Goal: Transaction & Acquisition: Purchase product/service

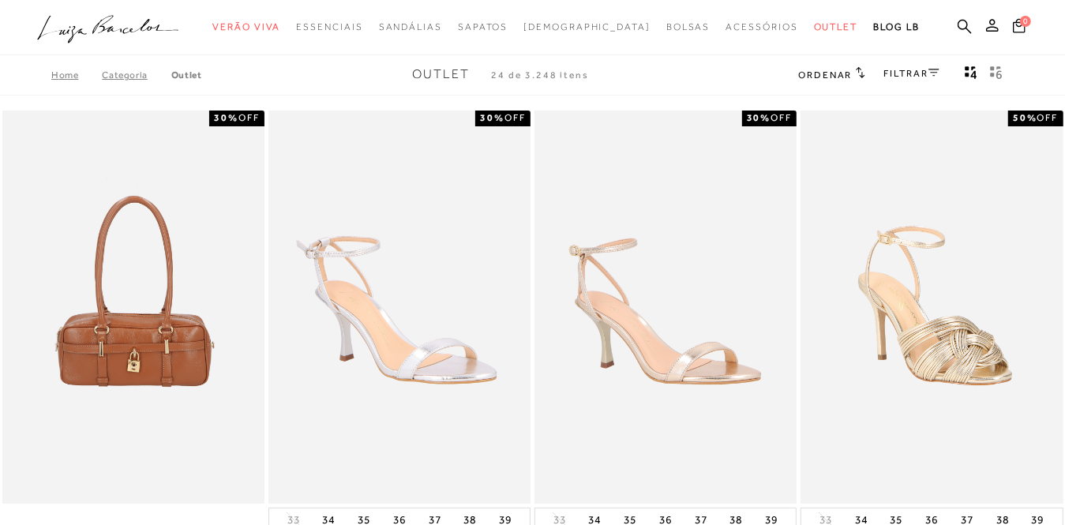
click at [981, 73] on button "Mostrar 4 produtos por linha" at bounding box center [971, 75] width 22 height 21
click at [918, 73] on link "FILTRAR" at bounding box center [911, 73] width 55 height 11
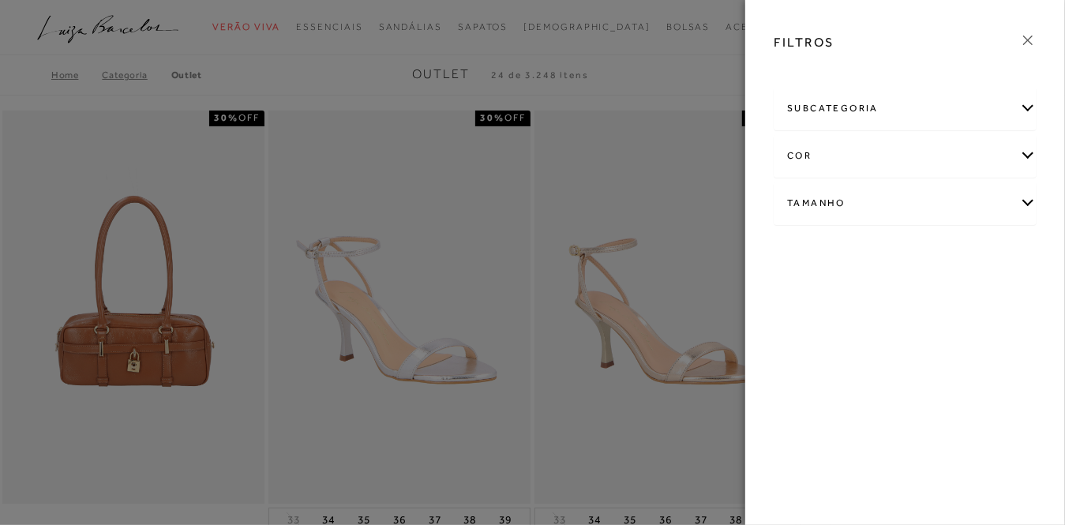
click at [840, 202] on div "Tamanho" at bounding box center [905, 203] width 261 height 42
click at [814, 324] on link "Ver mais..." at bounding box center [816, 323] width 43 height 12
click at [964, 313] on label "33/34" at bounding box center [989, 297] width 51 height 34
click at [961, 306] on input "33/34" at bounding box center [969, 299] width 16 height 16
checkbox input "true"
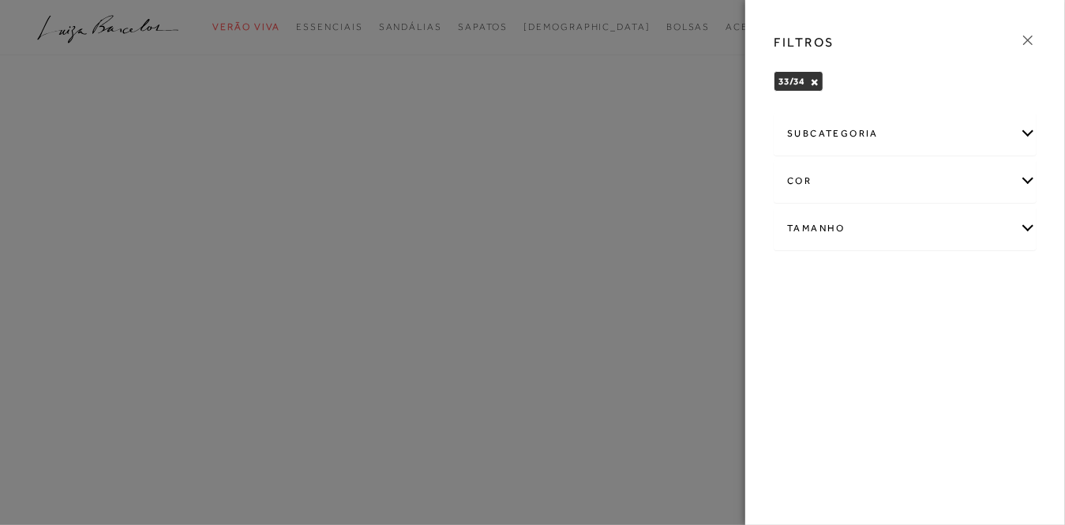
click at [810, 234] on div "Tamanho" at bounding box center [905, 229] width 261 height 42
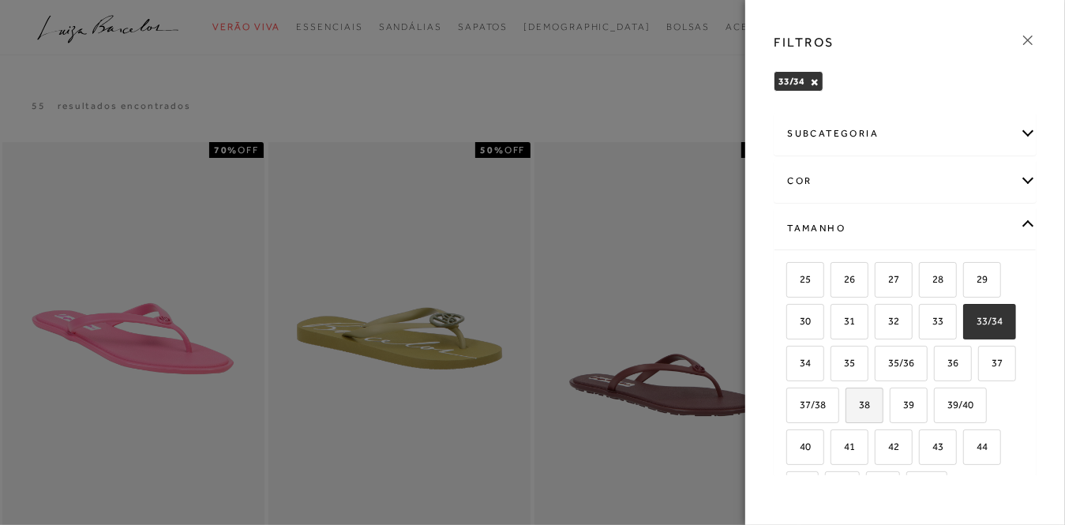
click at [870, 402] on span "38" at bounding box center [858, 405] width 23 height 12
click at [859, 402] on input "38" at bounding box center [851, 408] width 16 height 16
checkbox input "true"
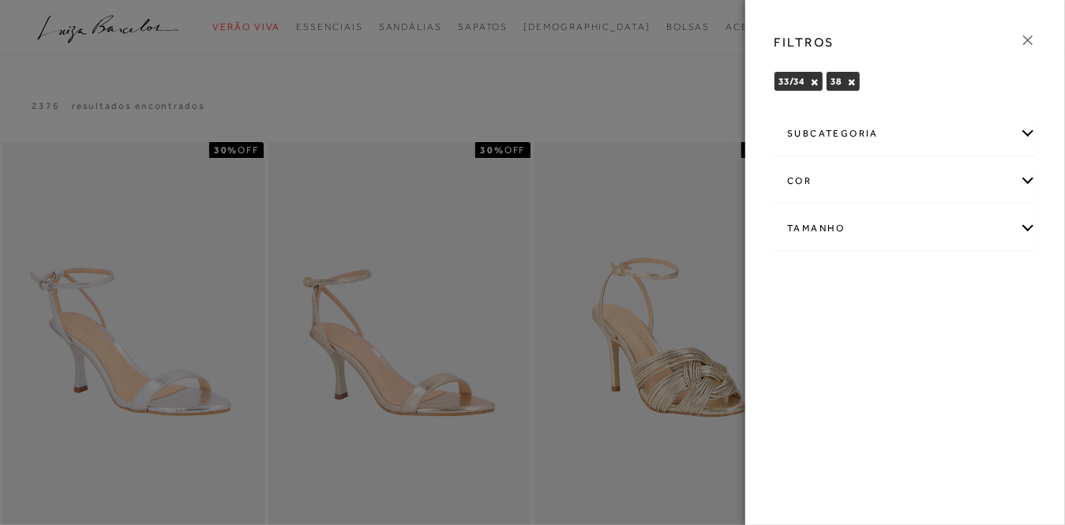
click at [812, 83] on button "×" at bounding box center [814, 82] width 9 height 11
click at [833, 228] on div "Tamanho" at bounding box center [905, 229] width 261 height 42
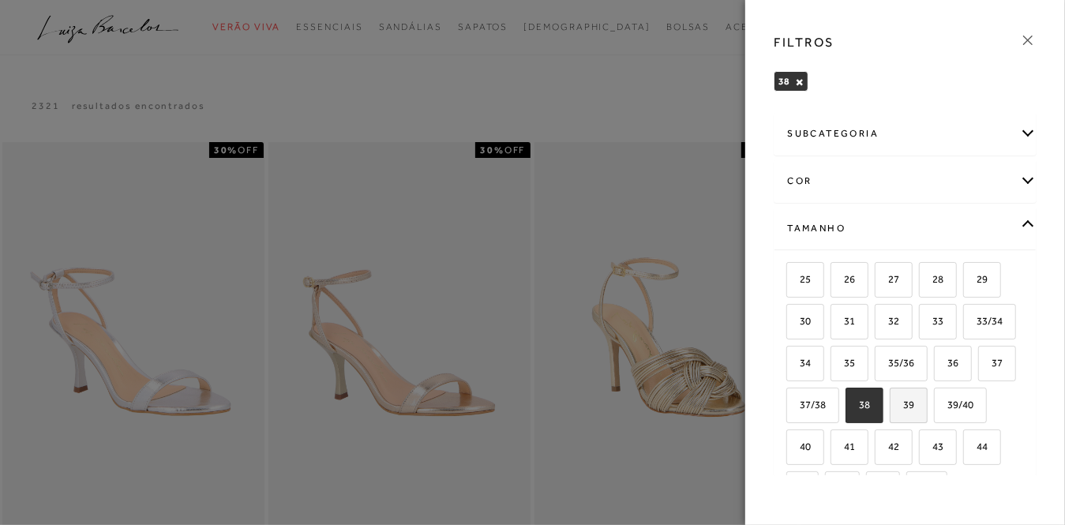
click at [891, 411] on span "39" at bounding box center [902, 405] width 23 height 12
click at [887, 415] on input "39" at bounding box center [895, 408] width 16 height 16
checkbox input "true"
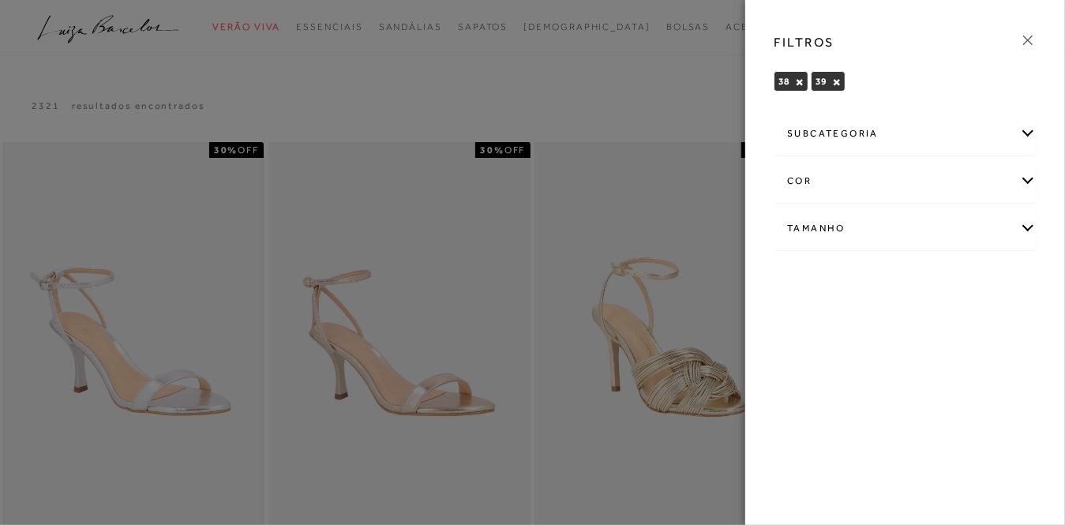
click at [480, 216] on div at bounding box center [532, 262] width 1065 height 525
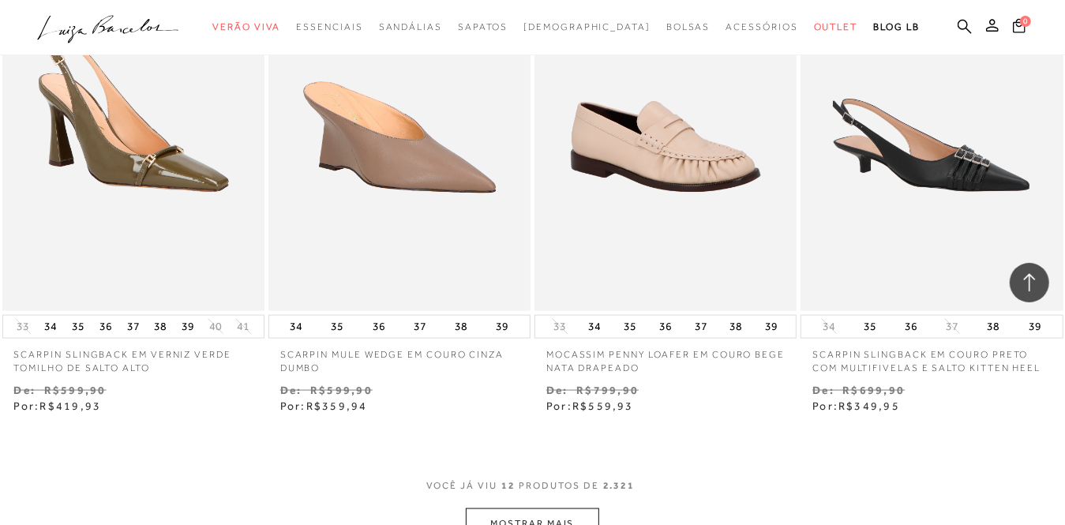
scroll to position [1500, 0]
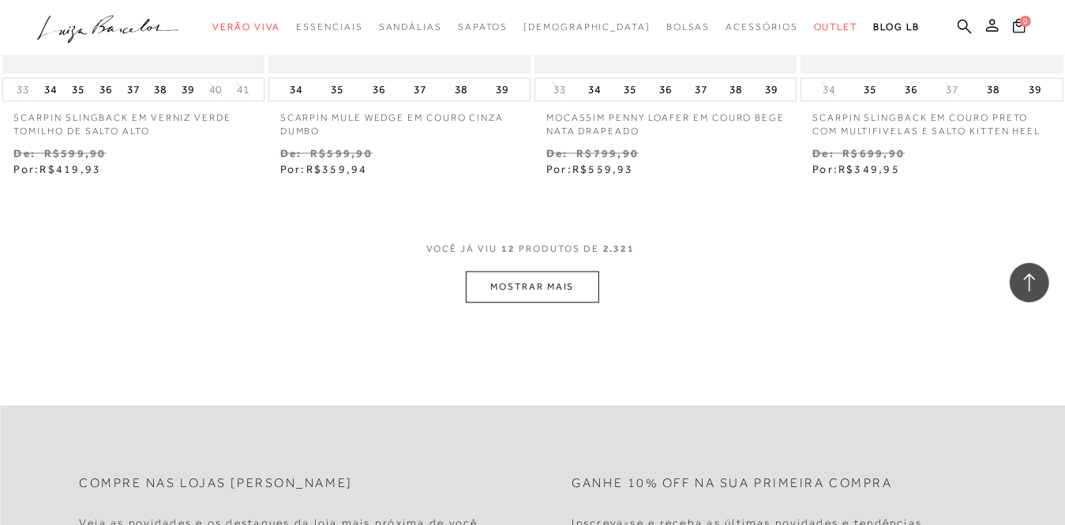
click at [526, 277] on button "MOSTRAR MAIS" at bounding box center [532, 287] width 133 height 31
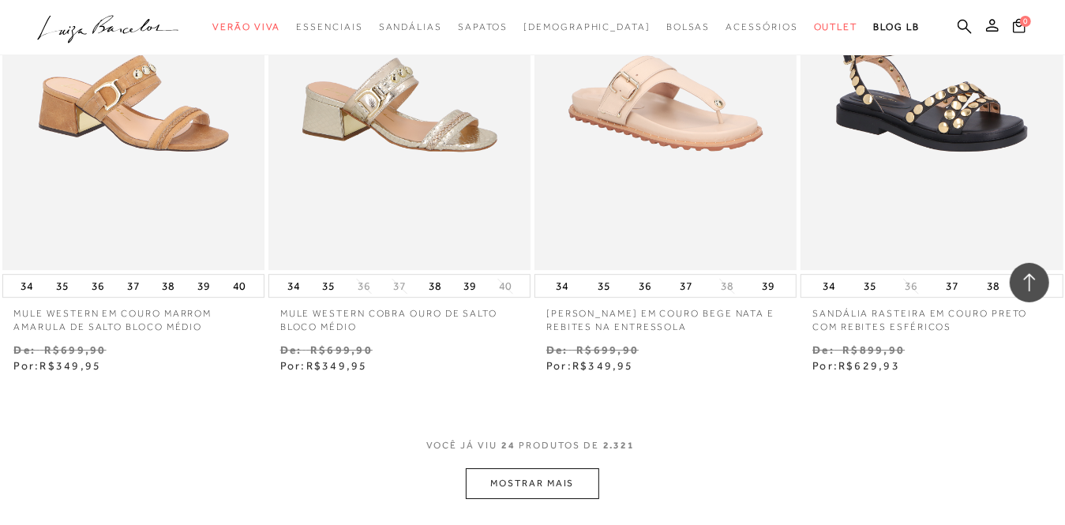
scroll to position [3000, 0]
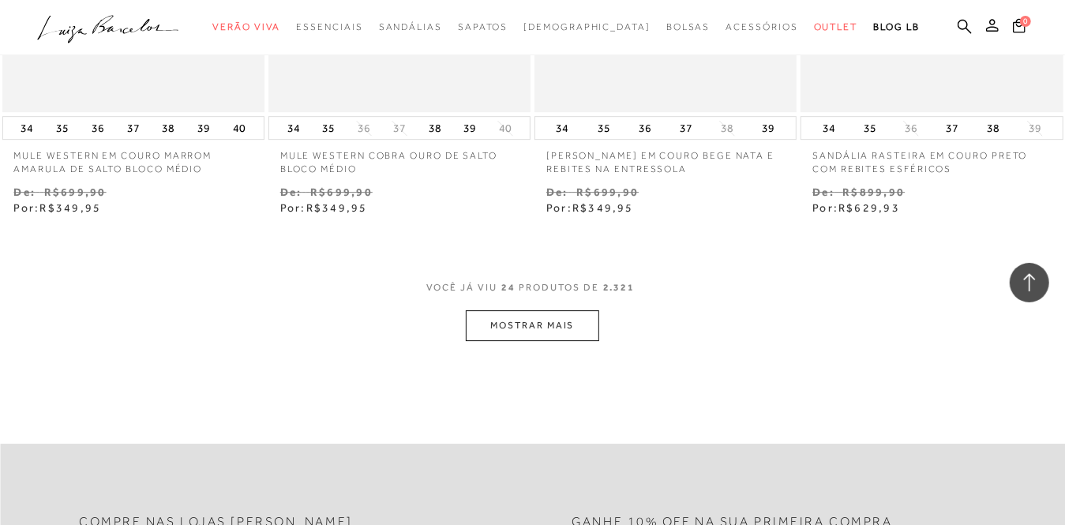
click at [550, 322] on button "MOSTRAR MAIS" at bounding box center [532, 325] width 133 height 31
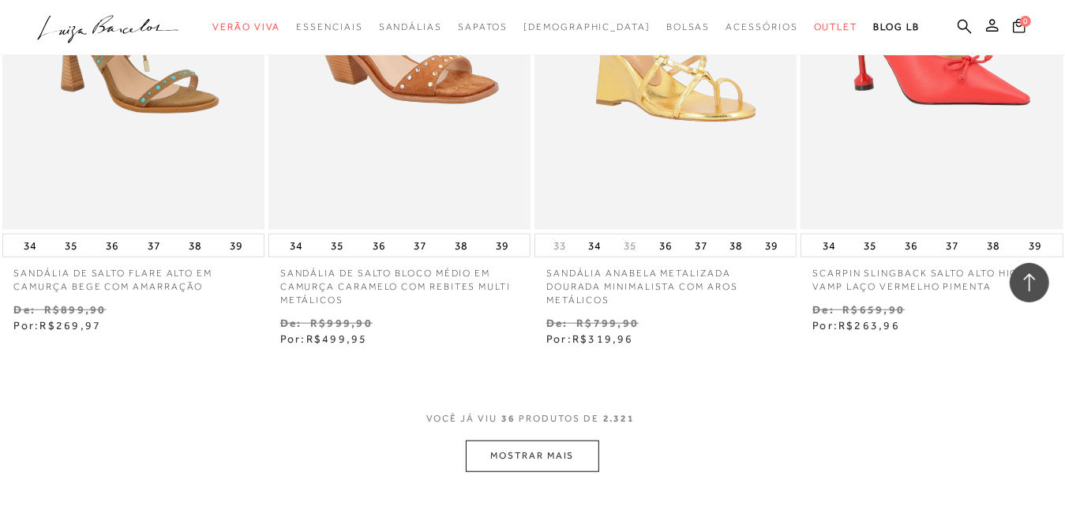
scroll to position [4500, 0]
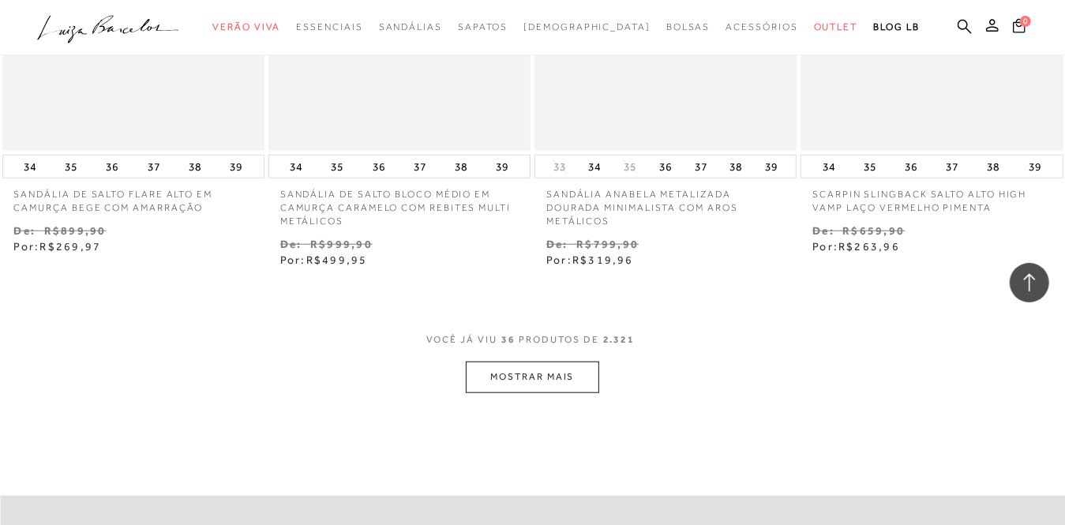
click at [522, 372] on button "MOSTRAR MAIS" at bounding box center [532, 377] width 133 height 31
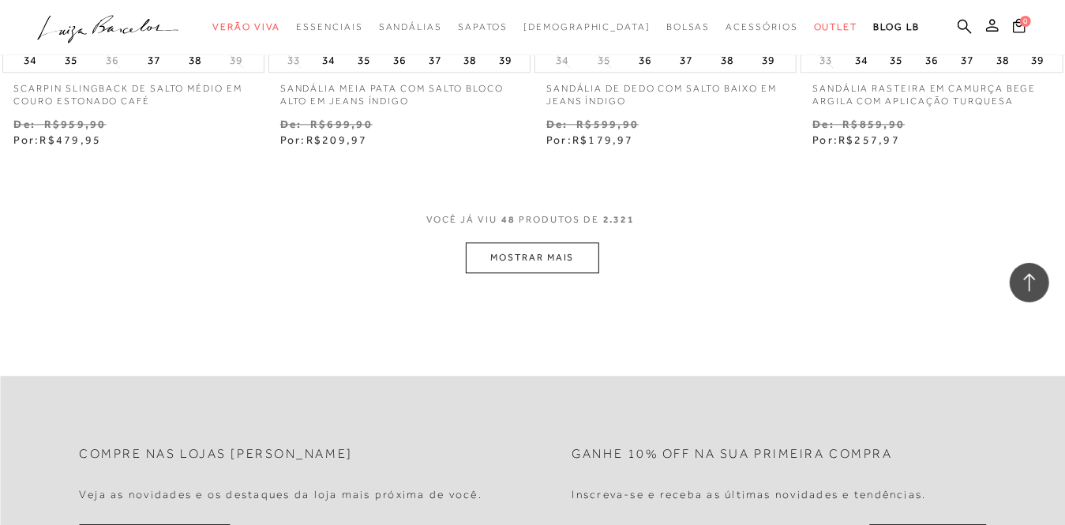
scroll to position [6237, 0]
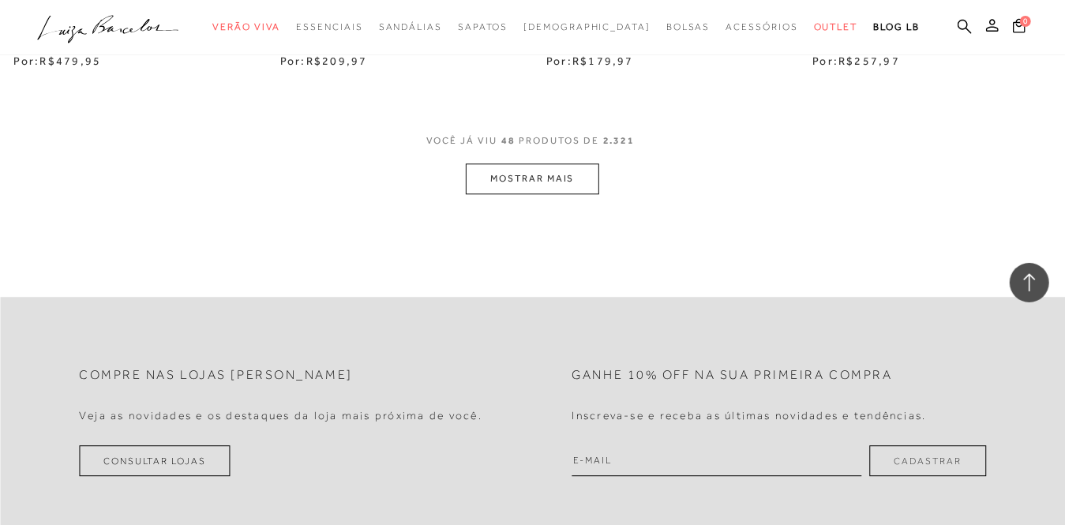
click at [547, 163] on button "MOSTRAR MAIS" at bounding box center [532, 178] width 133 height 31
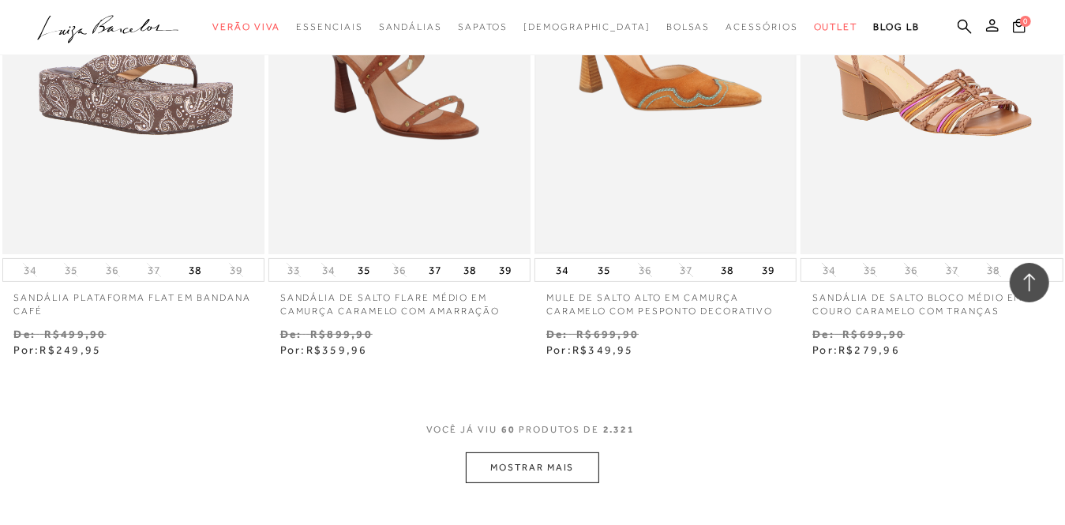
scroll to position [7659, 0]
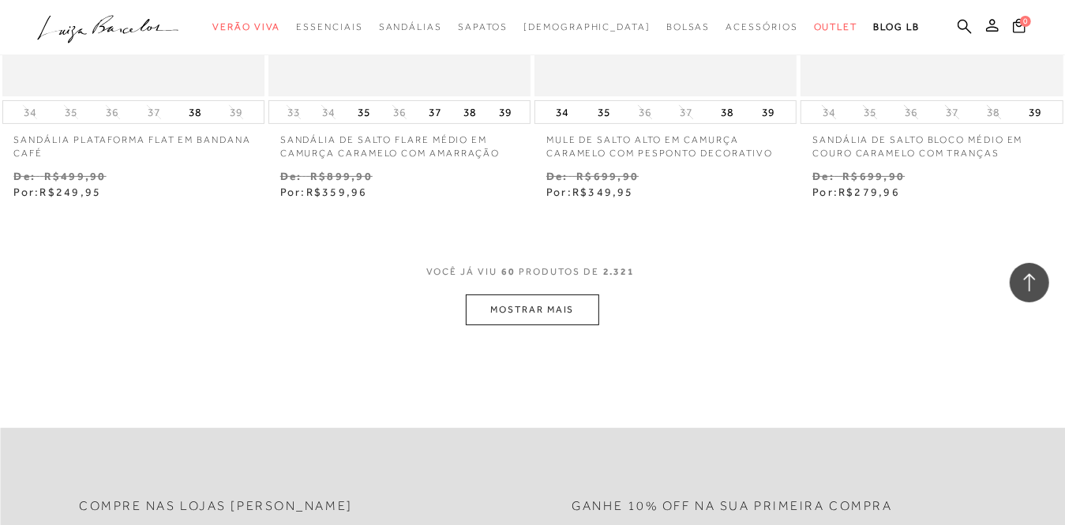
click at [533, 300] on button "MOSTRAR MAIS" at bounding box center [532, 310] width 133 height 31
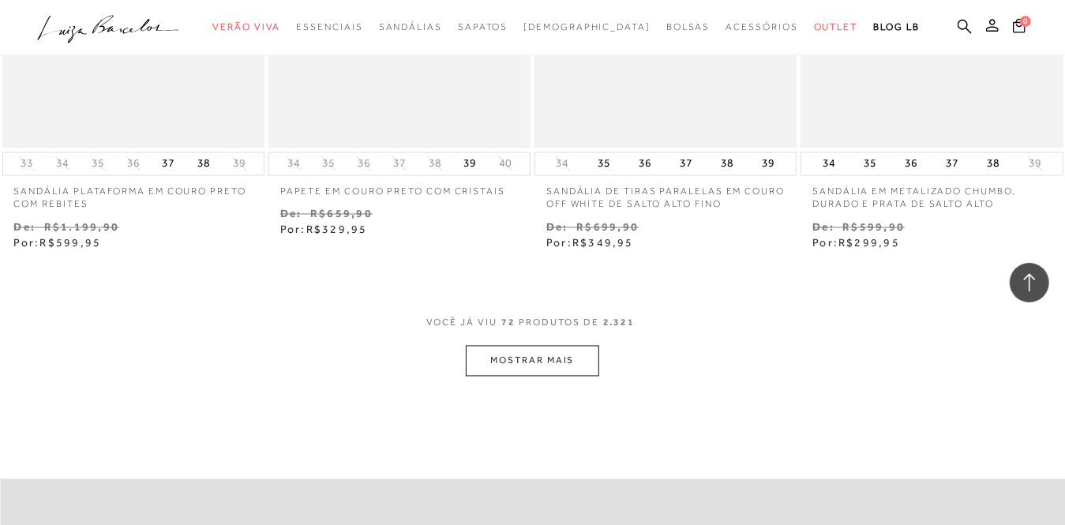
scroll to position [9238, 0]
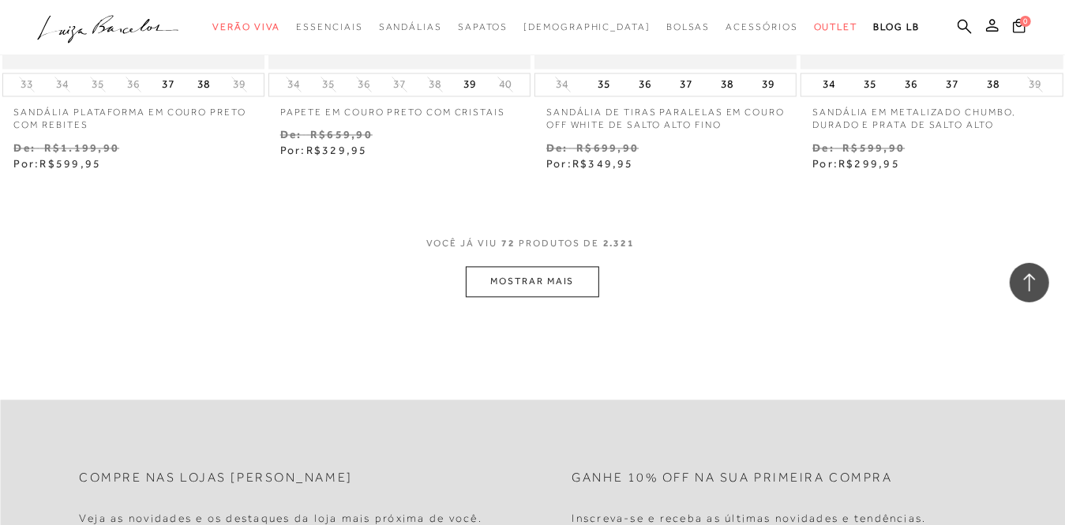
click at [503, 268] on button "MOSTRAR MAIS" at bounding box center [532, 282] width 133 height 31
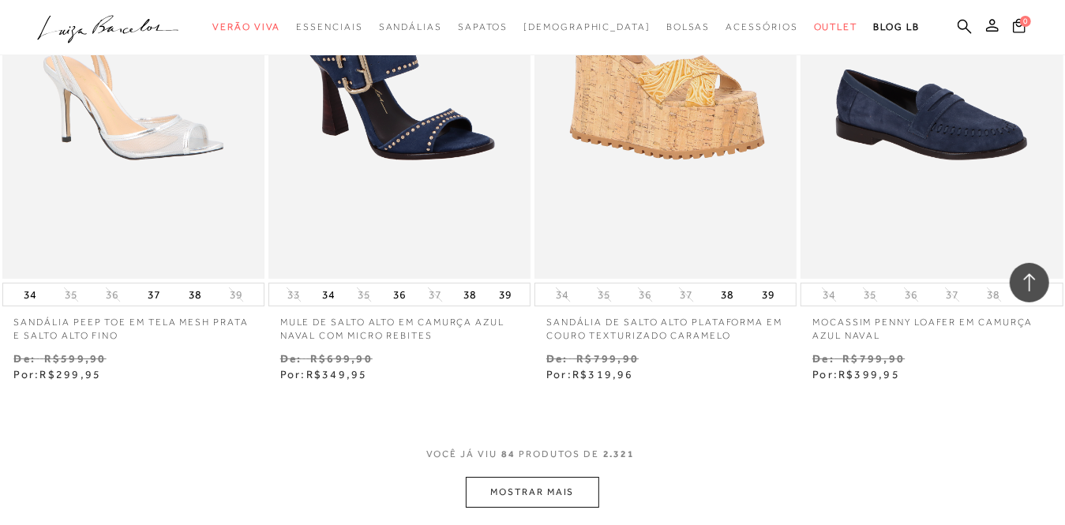
scroll to position [10817, 0]
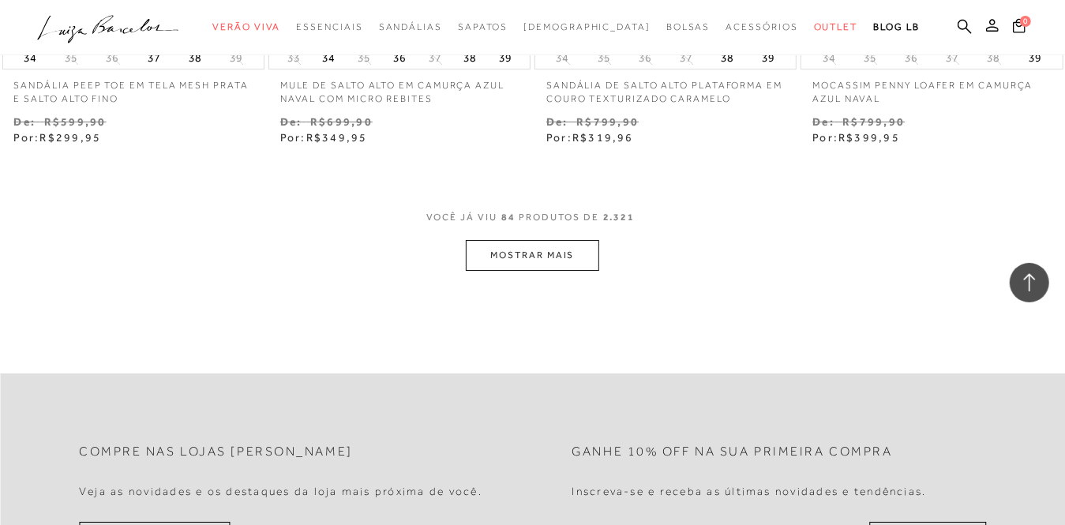
click at [542, 245] on button "MOSTRAR MAIS" at bounding box center [532, 255] width 133 height 31
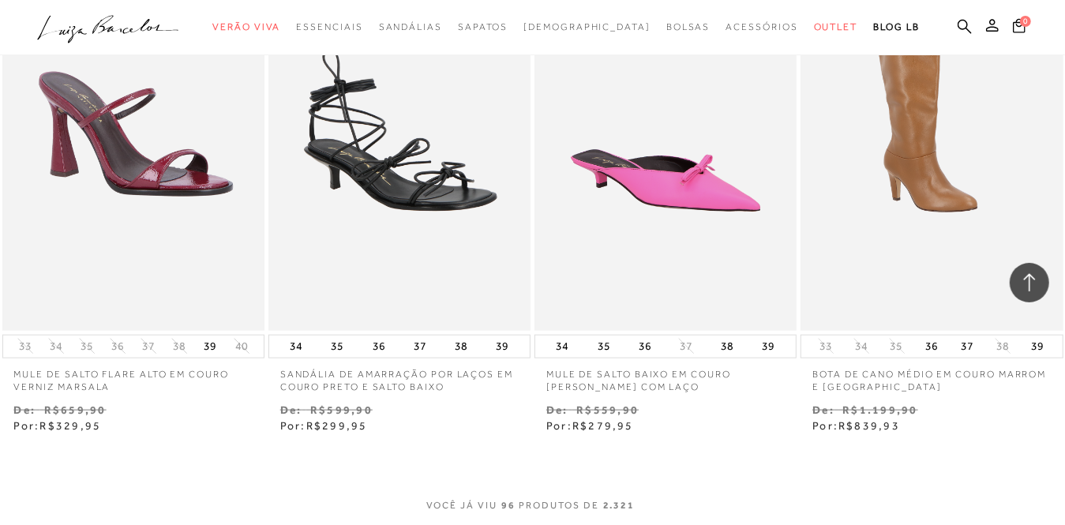
scroll to position [12317, 0]
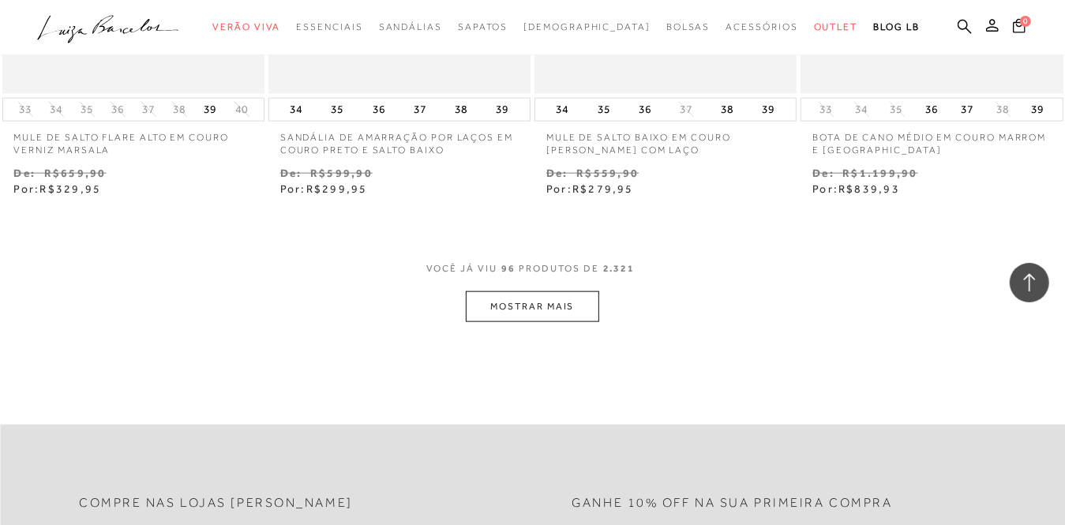
click at [569, 292] on button "MOSTRAR MAIS" at bounding box center [532, 306] width 133 height 31
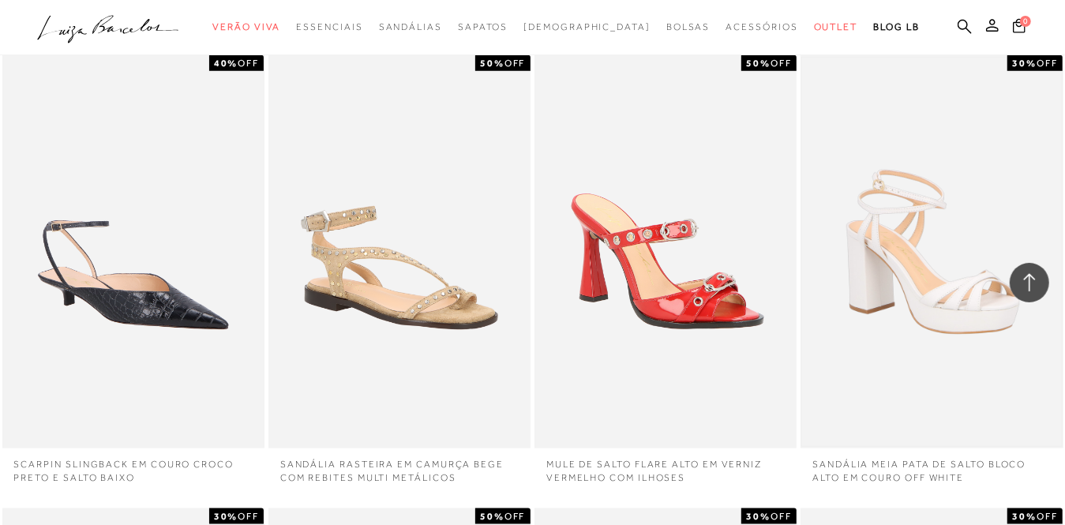
scroll to position [12633, 0]
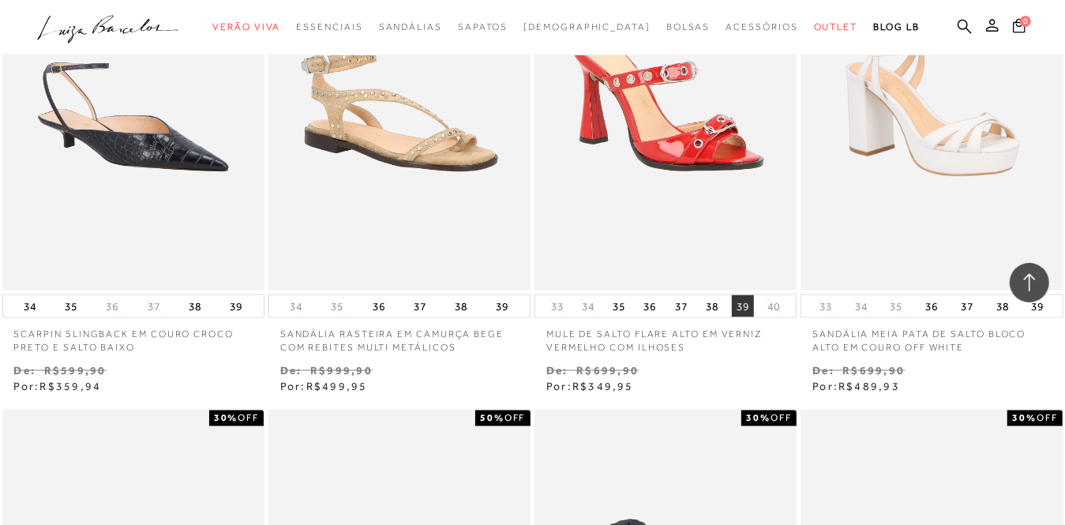
click at [741, 295] on button "39" at bounding box center [743, 306] width 22 height 22
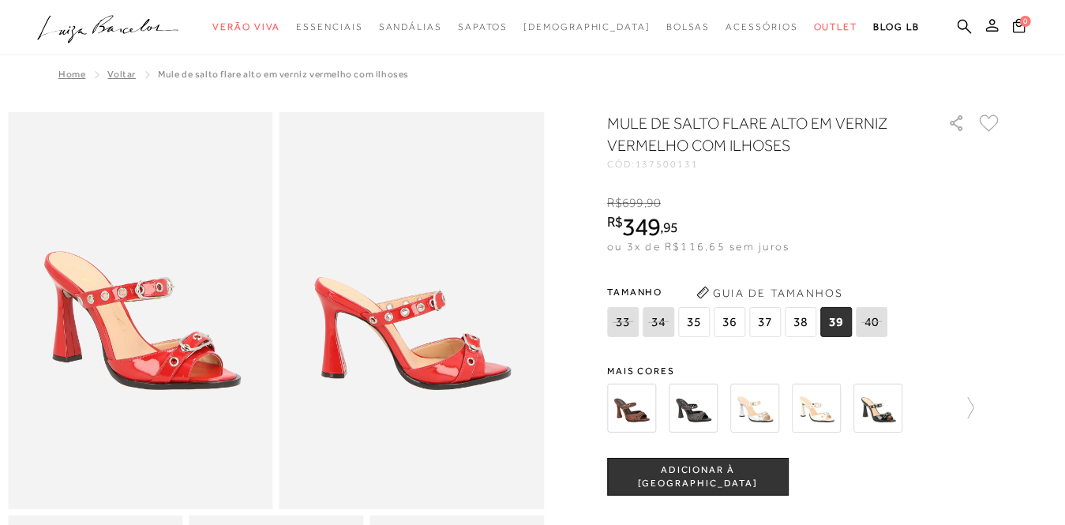
click at [730, 480] on span "ADICIONAR À [GEOGRAPHIC_DATA]" at bounding box center [698, 477] width 180 height 28
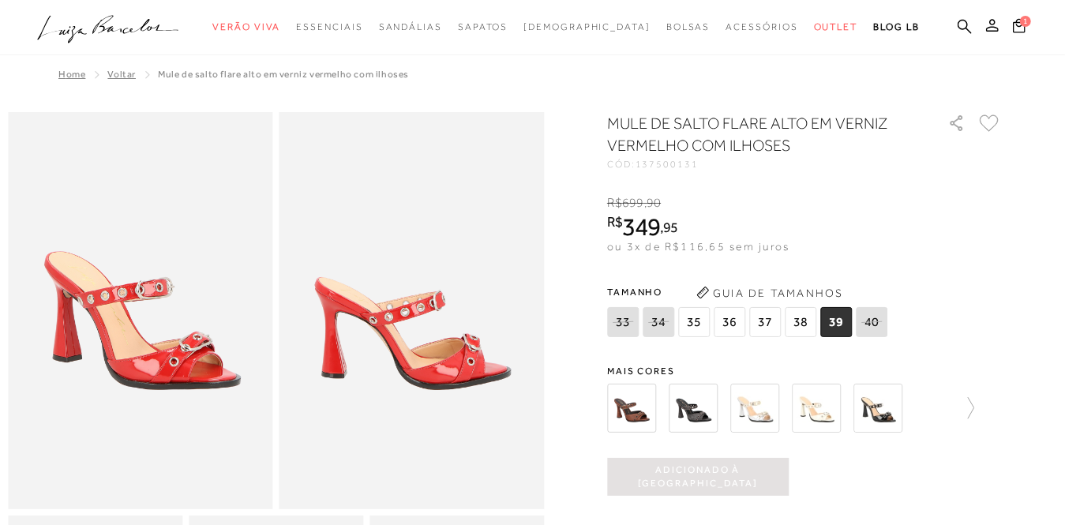
click at [697, 405] on img at bounding box center [693, 408] width 49 height 49
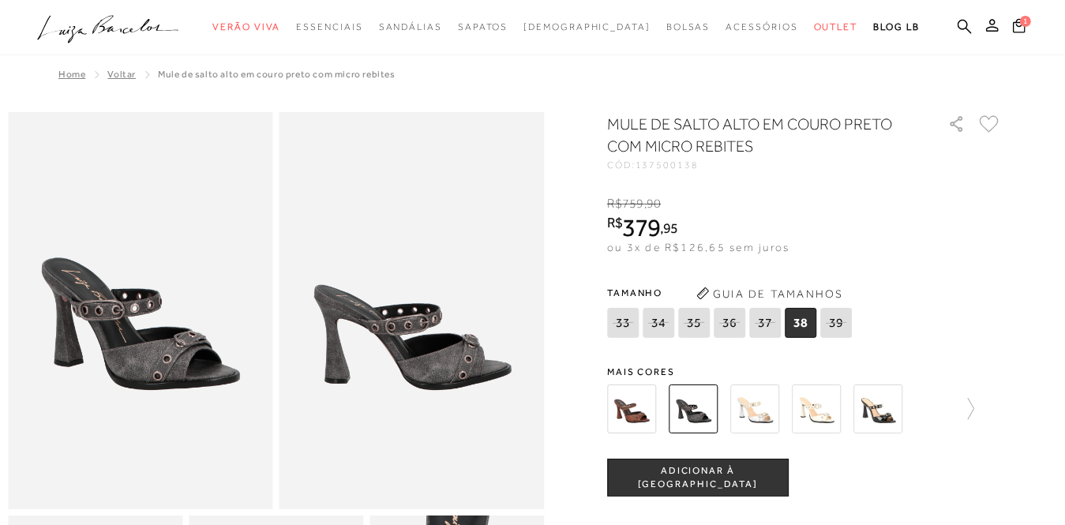
click at [634, 411] on img at bounding box center [631, 409] width 49 height 49
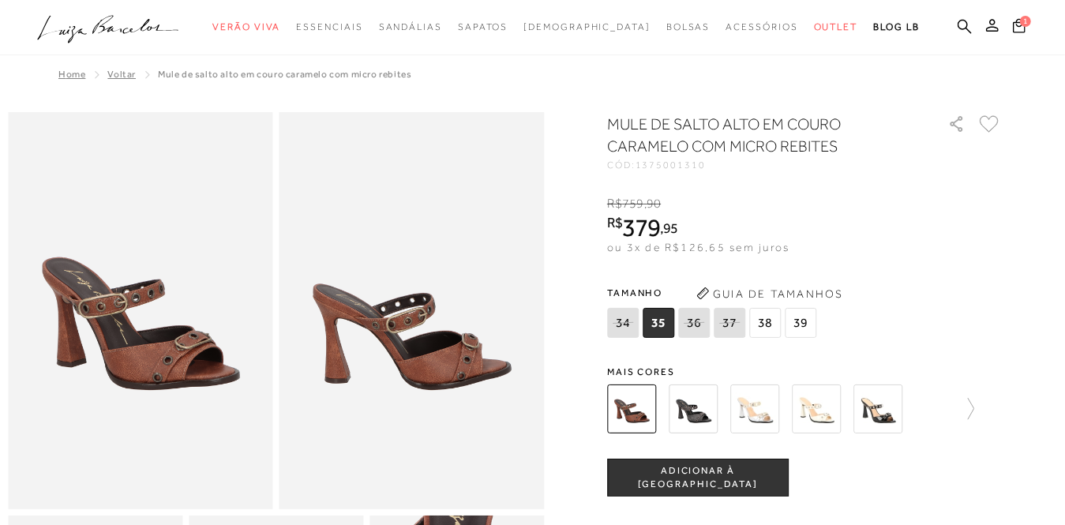
click at [895, 420] on img at bounding box center [878, 409] width 49 height 49
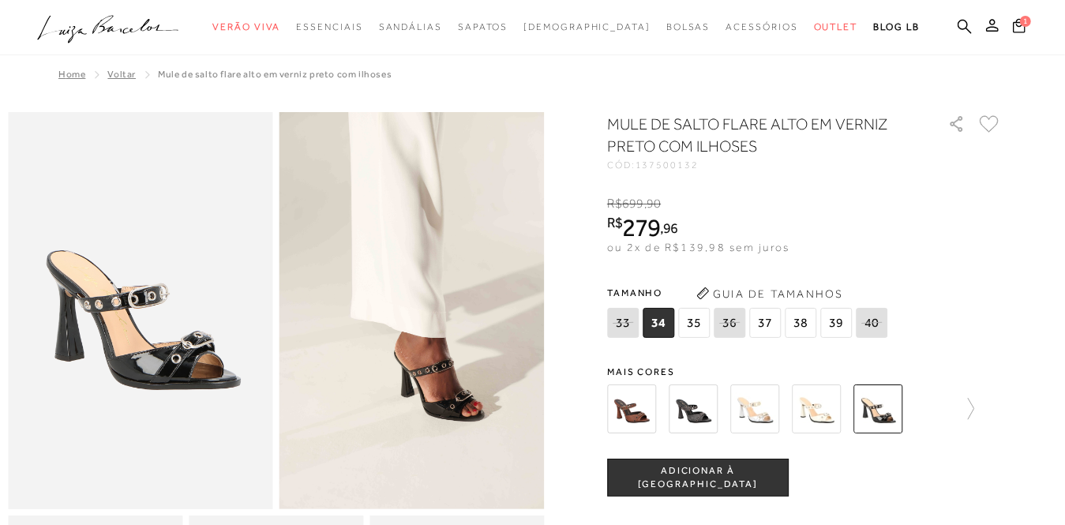
click at [838, 324] on span "39" at bounding box center [836, 323] width 32 height 30
click at [733, 475] on span "ADICIONAR À [GEOGRAPHIC_DATA]" at bounding box center [698, 478] width 180 height 28
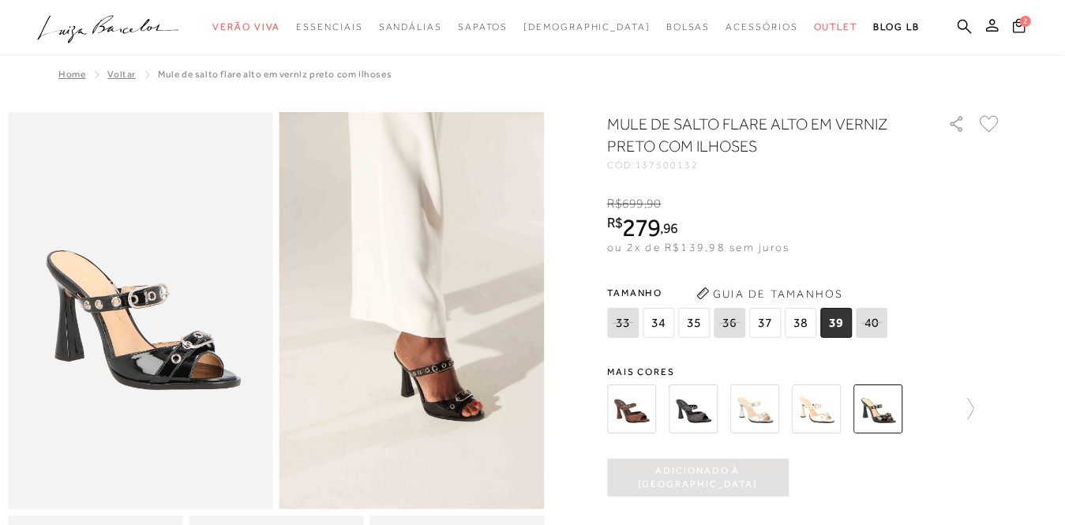
click at [820, 406] on img at bounding box center [816, 409] width 49 height 49
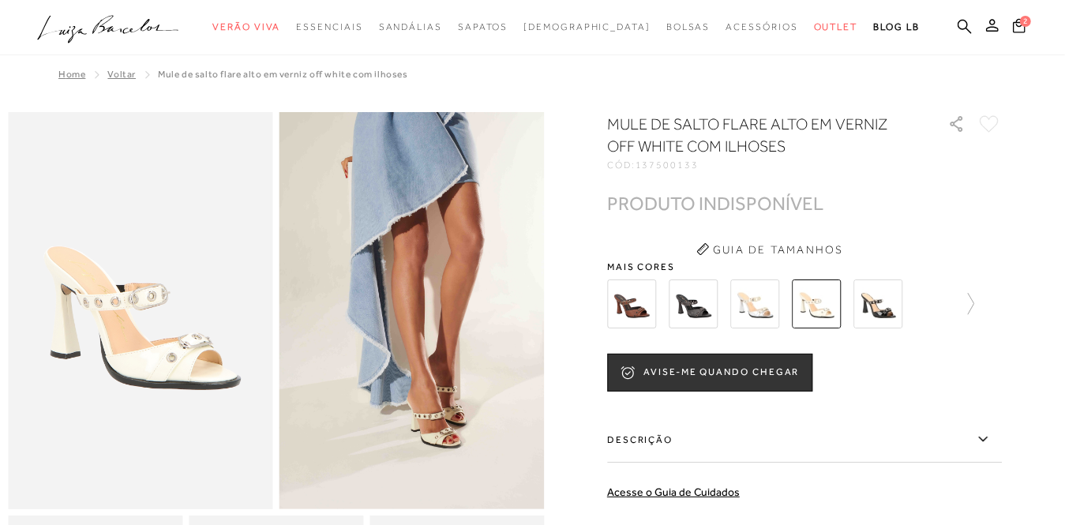
click at [756, 310] on img at bounding box center [754, 304] width 49 height 49
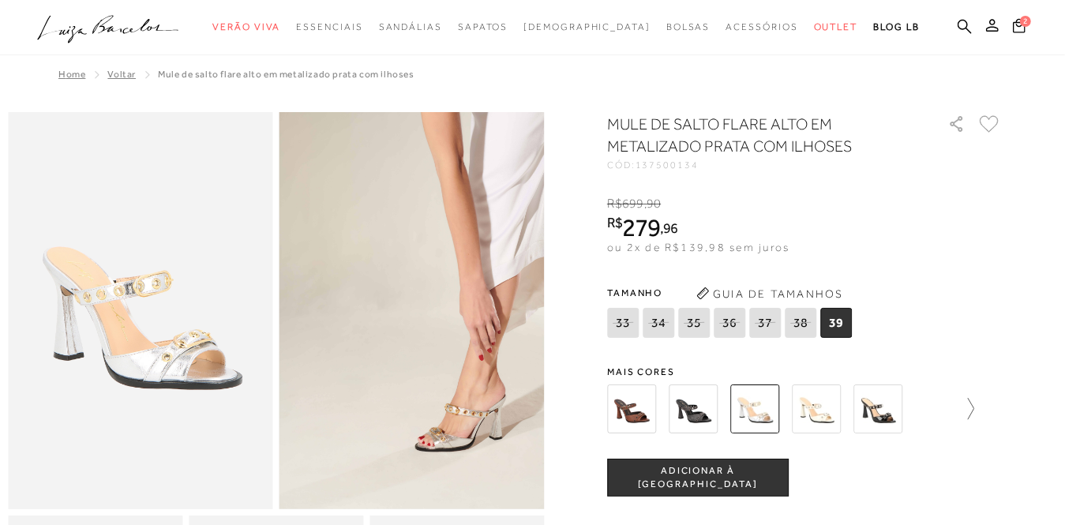
click at [974, 406] on icon at bounding box center [963, 409] width 22 height 22
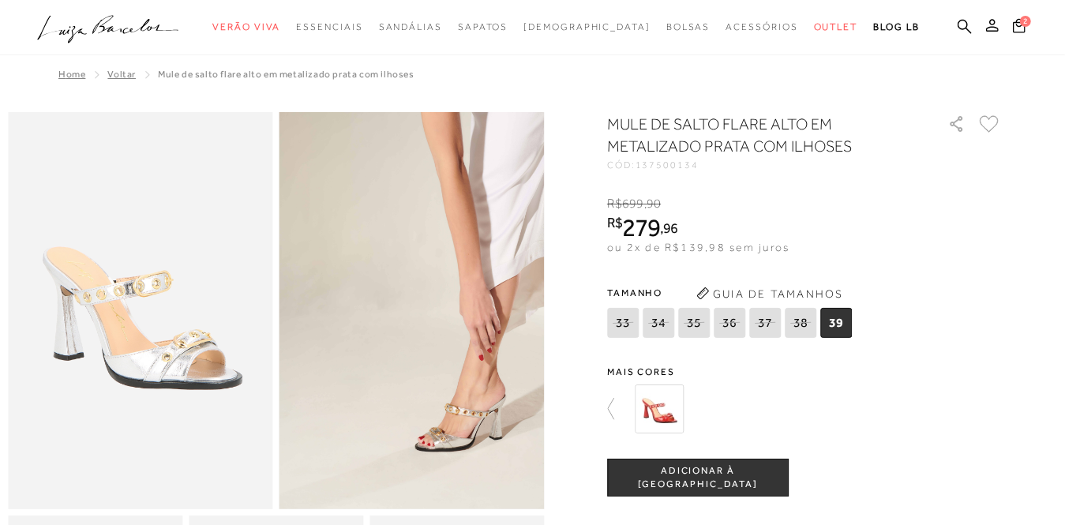
click at [750, 472] on span "ADICIONAR À [GEOGRAPHIC_DATA]" at bounding box center [698, 478] width 180 height 28
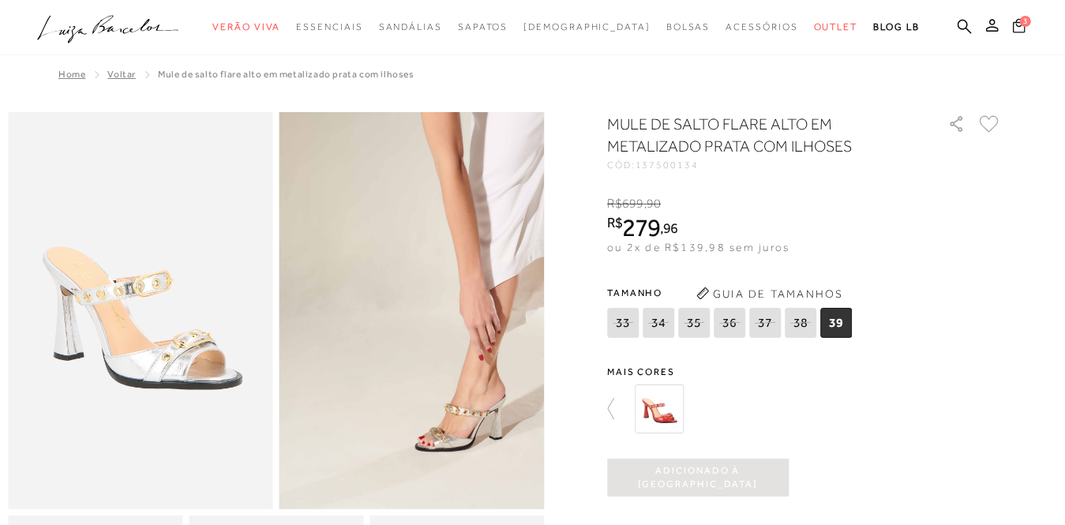
click at [1020, 20] on span "3" at bounding box center [1026, 19] width 13 height 13
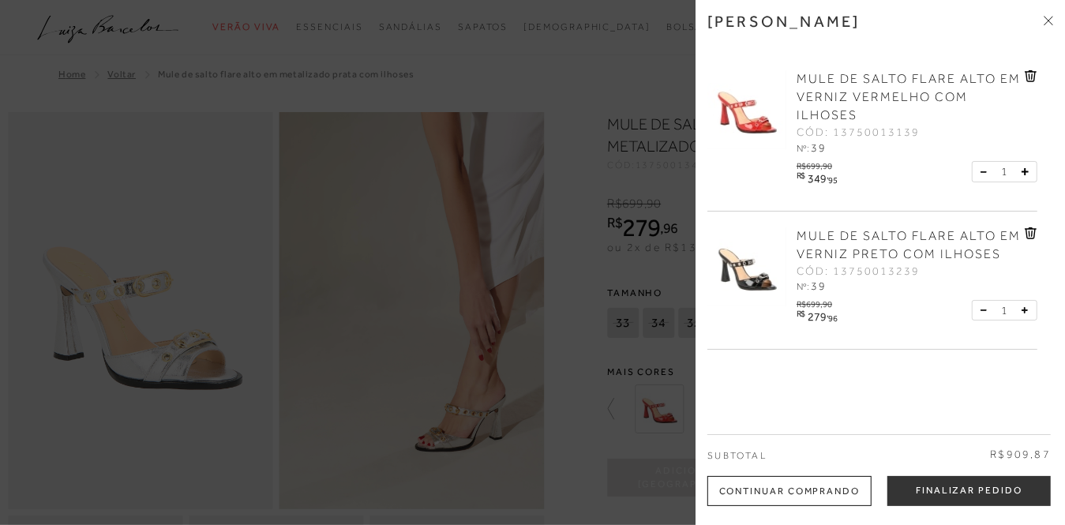
scroll to position [79, 0]
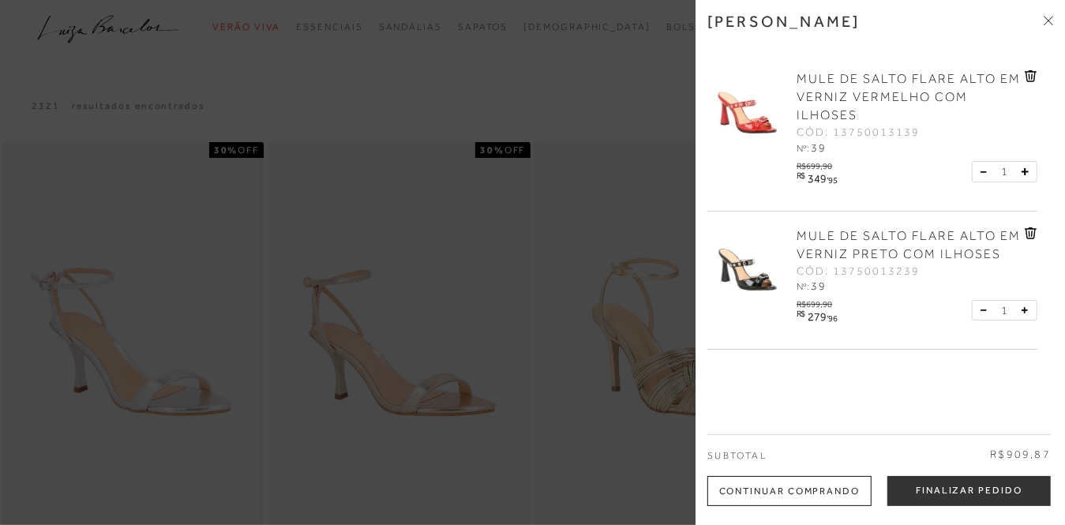
click at [1052, 18] on icon at bounding box center [1048, 20] width 9 height 9
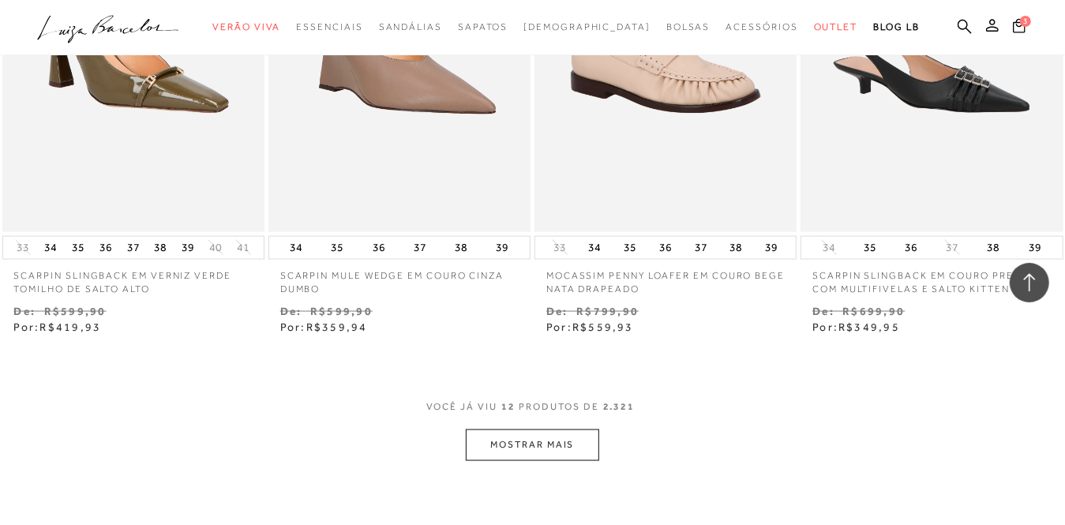
scroll to position [1658, 0]
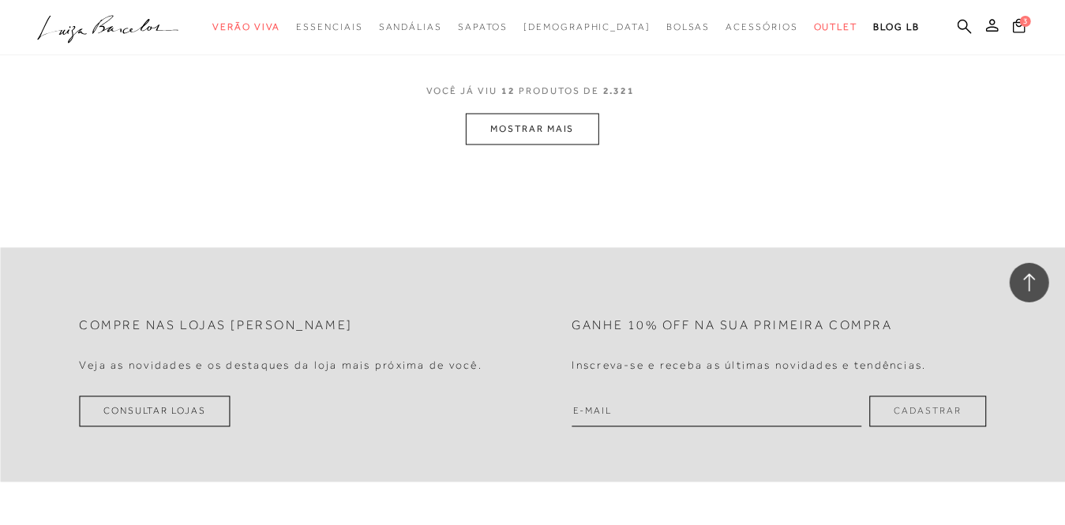
click at [527, 114] on button "MOSTRAR MAIS" at bounding box center [532, 129] width 133 height 31
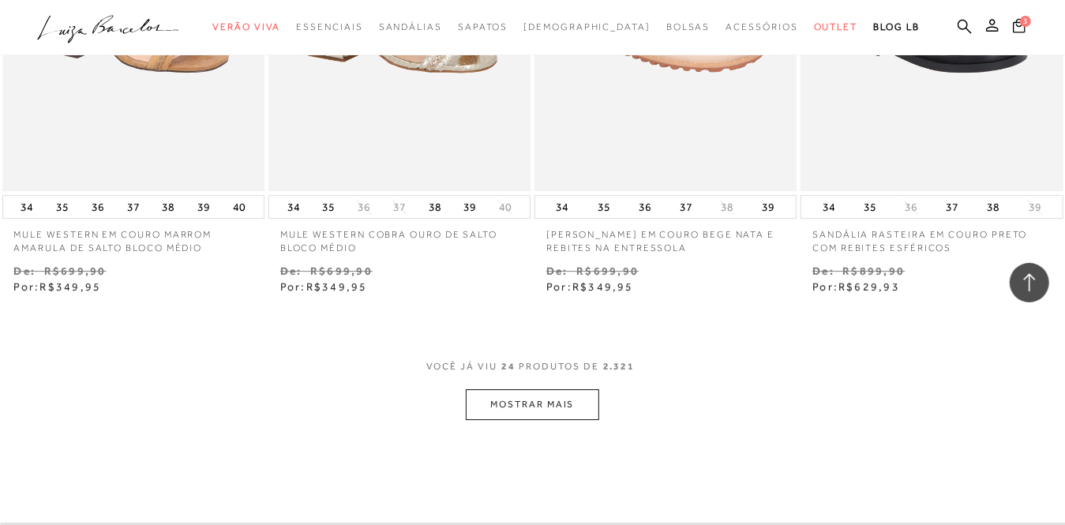
scroll to position [3158, 0]
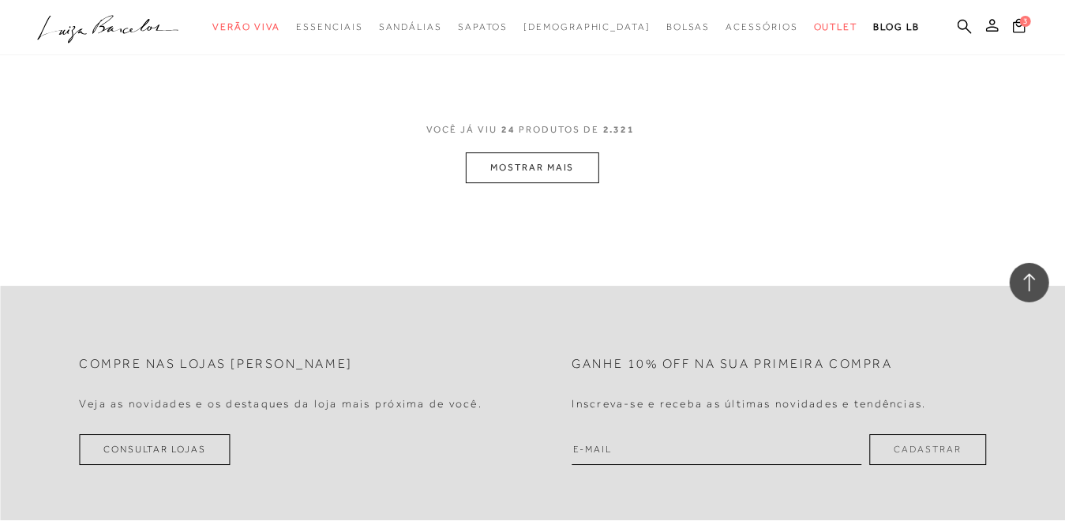
click at [534, 158] on button "MOSTRAR MAIS" at bounding box center [532, 167] width 133 height 31
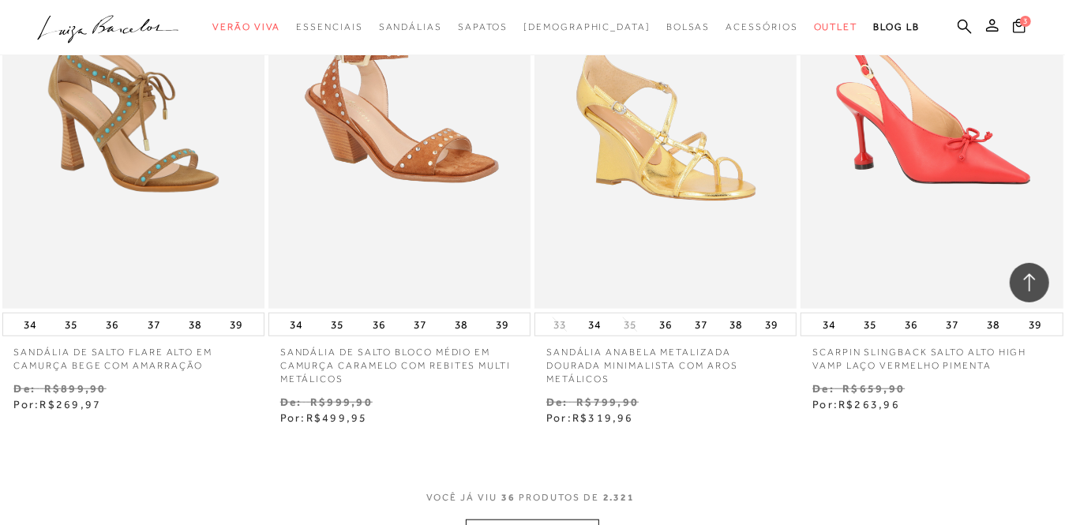
scroll to position [4737, 0]
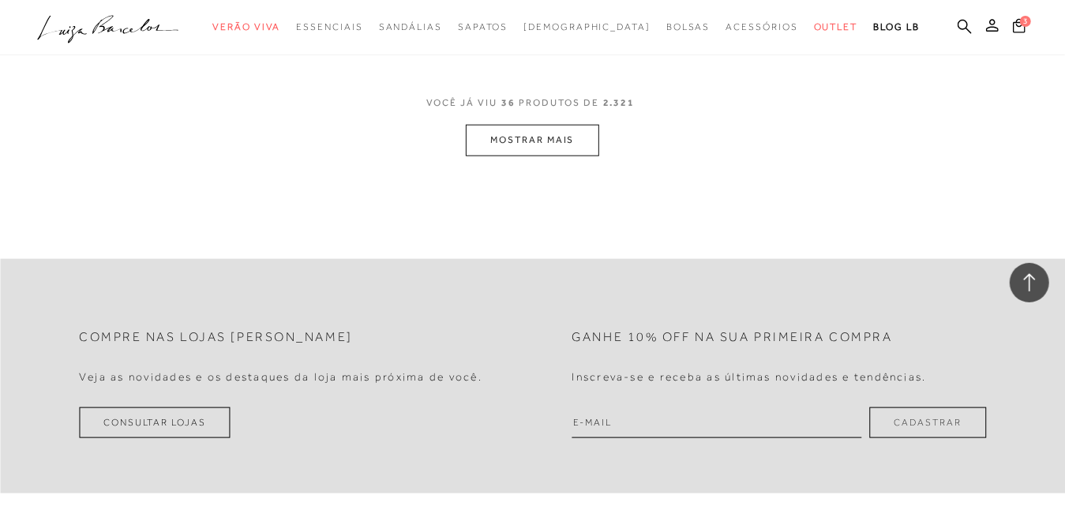
click at [516, 127] on button "MOSTRAR MAIS" at bounding box center [532, 140] width 133 height 31
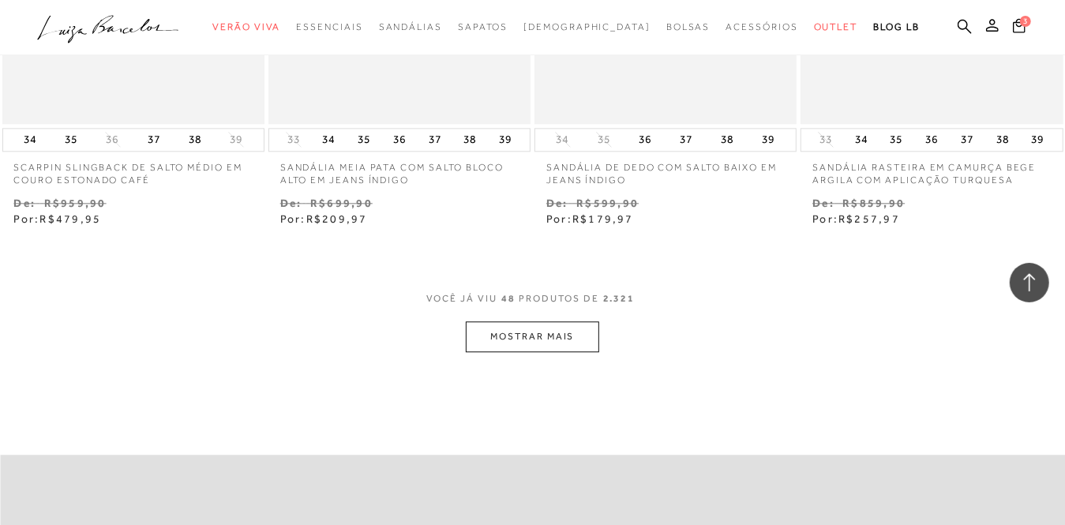
scroll to position [6159, 0]
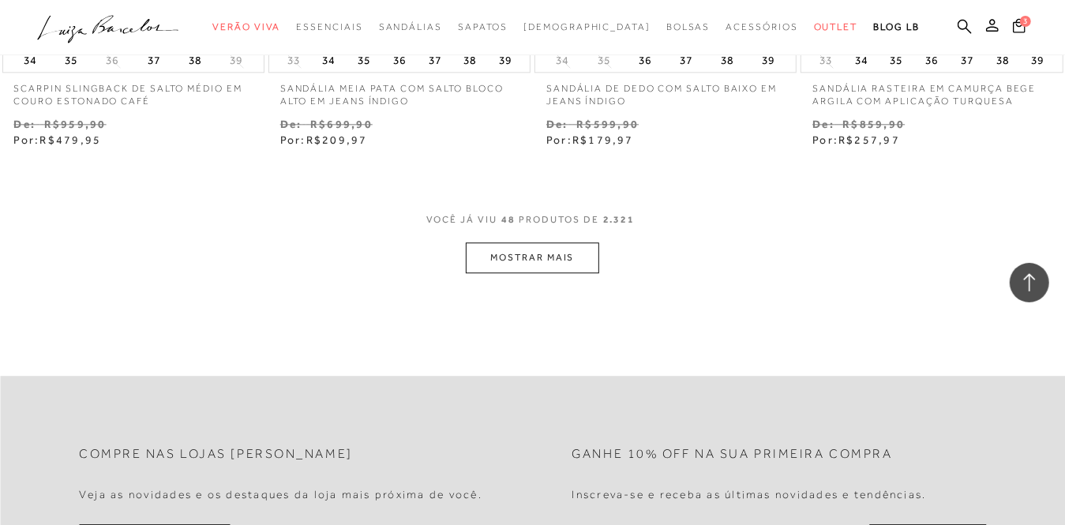
click at [553, 251] on button "MOSTRAR MAIS" at bounding box center [532, 257] width 133 height 31
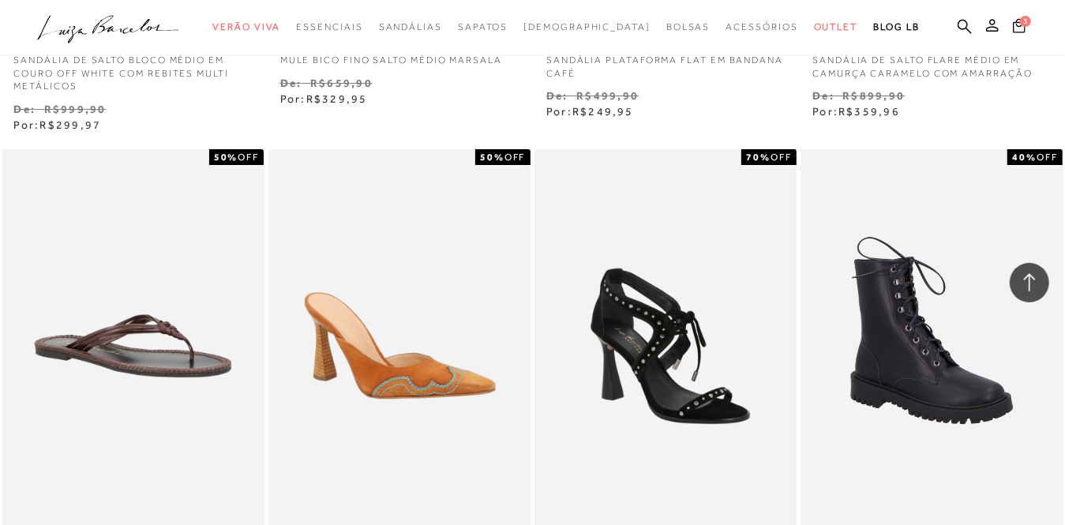
scroll to position [7607, 0]
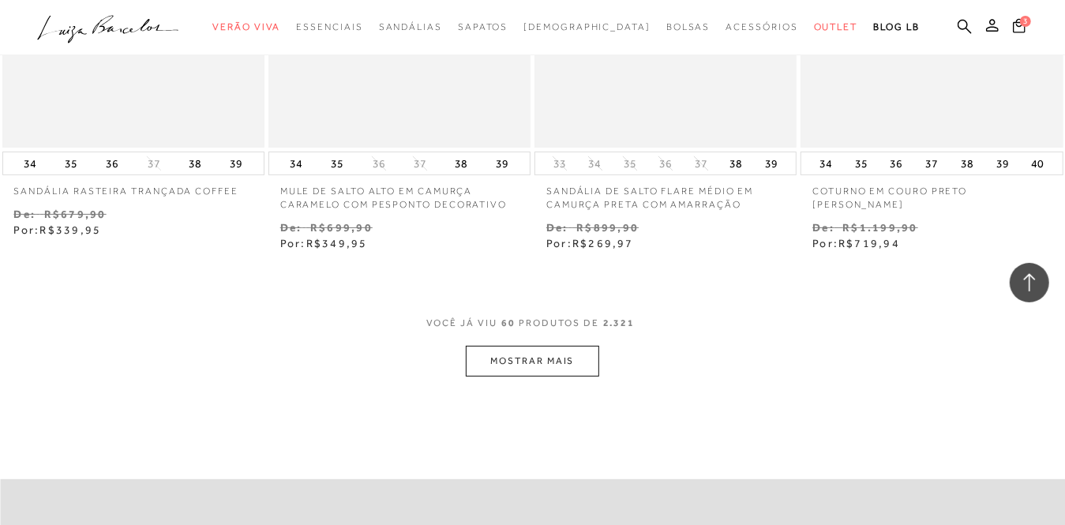
click at [523, 354] on button "MOSTRAR MAIS" at bounding box center [532, 361] width 133 height 31
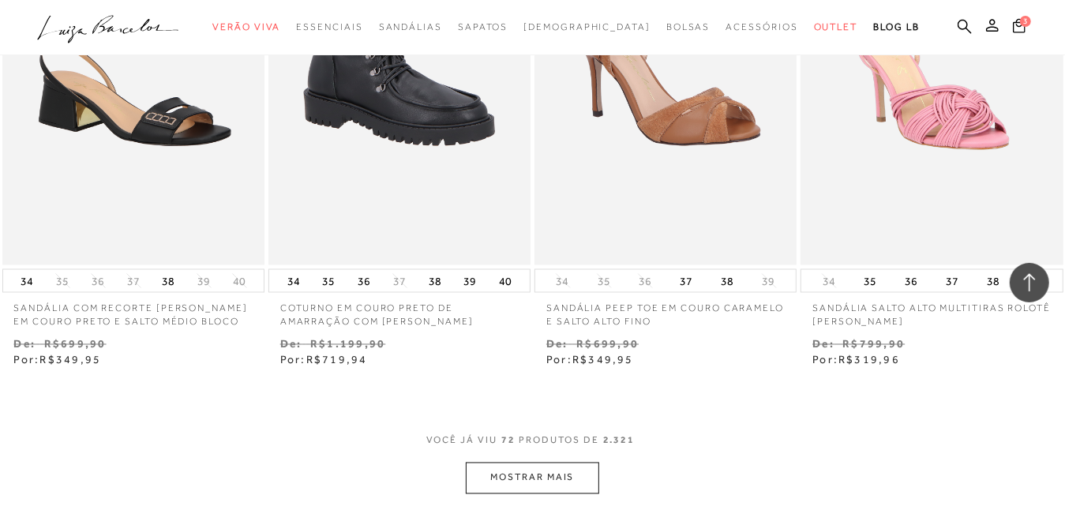
scroll to position [9265, 0]
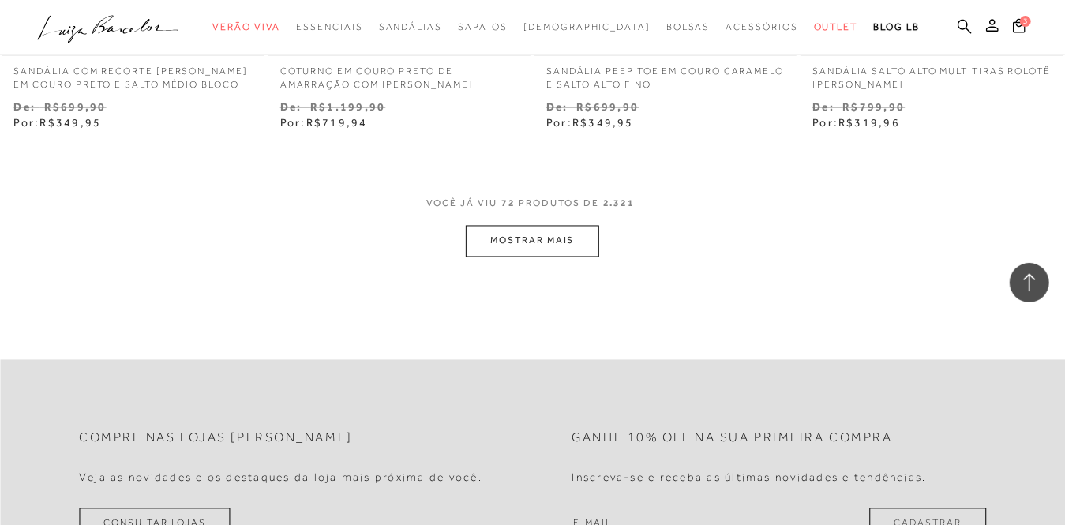
click at [546, 228] on button "MOSTRAR MAIS" at bounding box center [532, 241] width 133 height 31
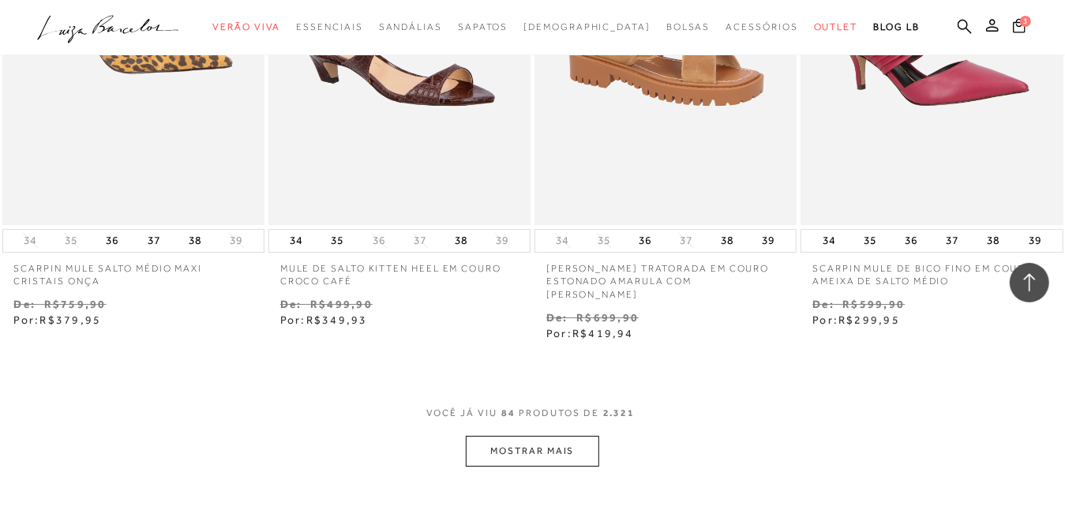
scroll to position [10923, 0]
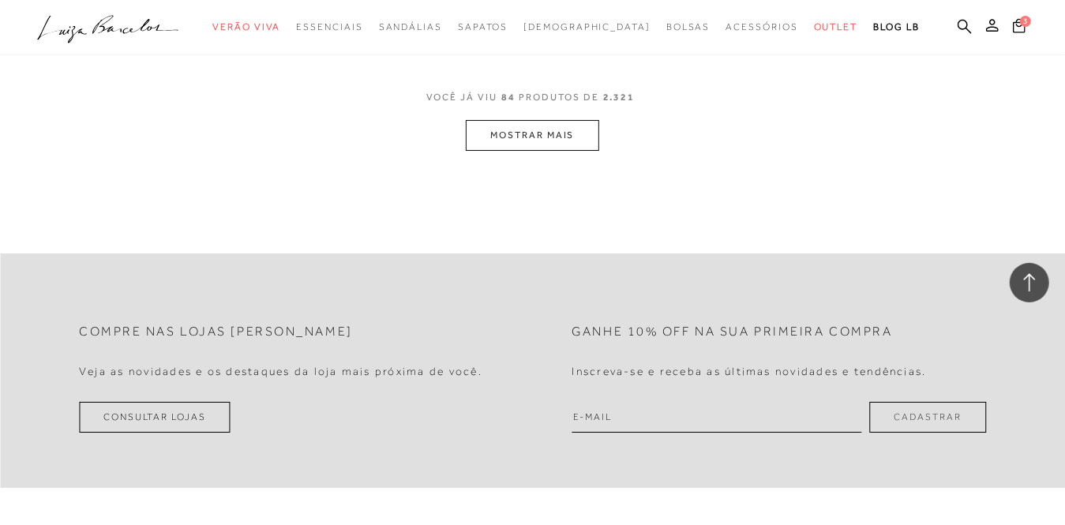
click at [553, 120] on button "MOSTRAR MAIS" at bounding box center [532, 135] width 133 height 31
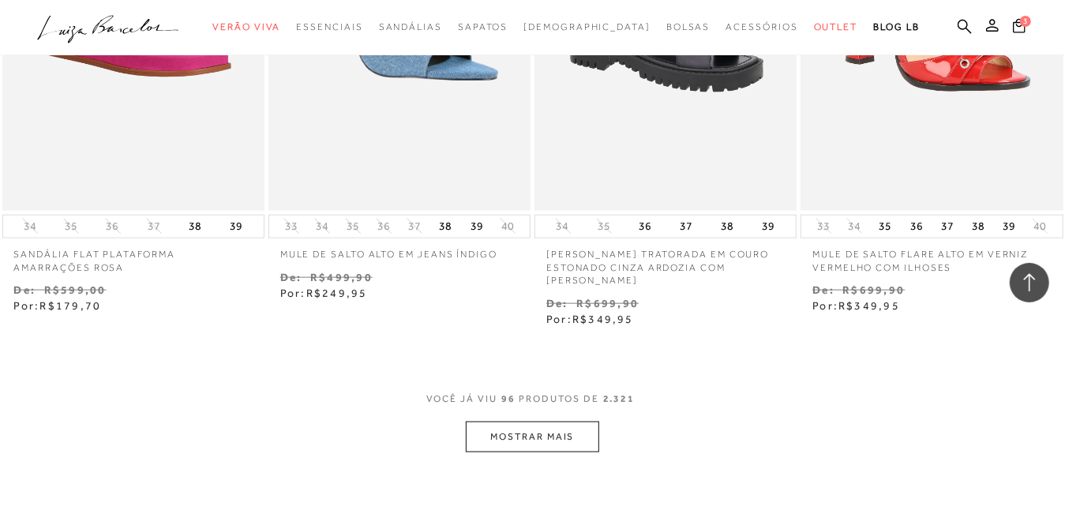
scroll to position [12503, 0]
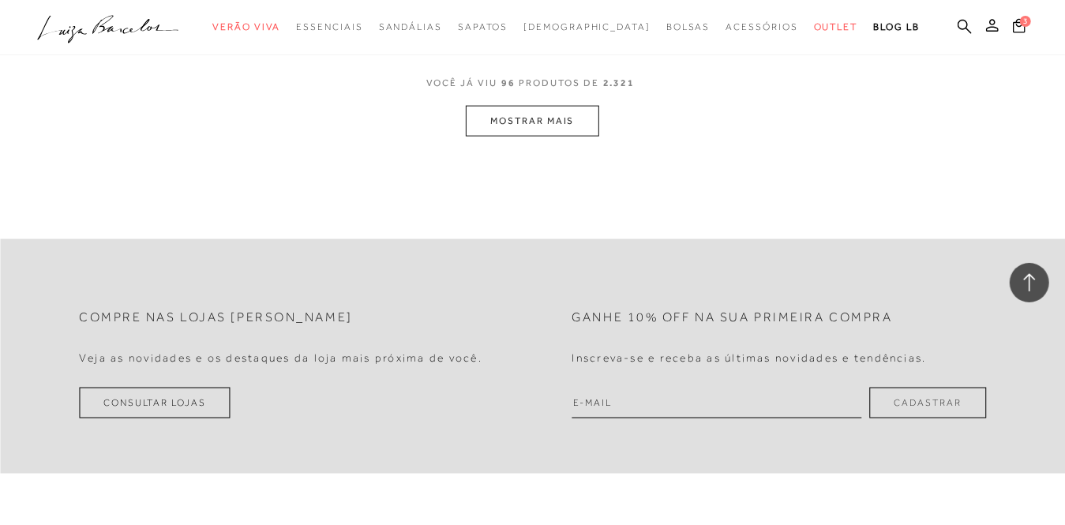
click at [539, 106] on button "MOSTRAR MAIS" at bounding box center [532, 121] width 133 height 31
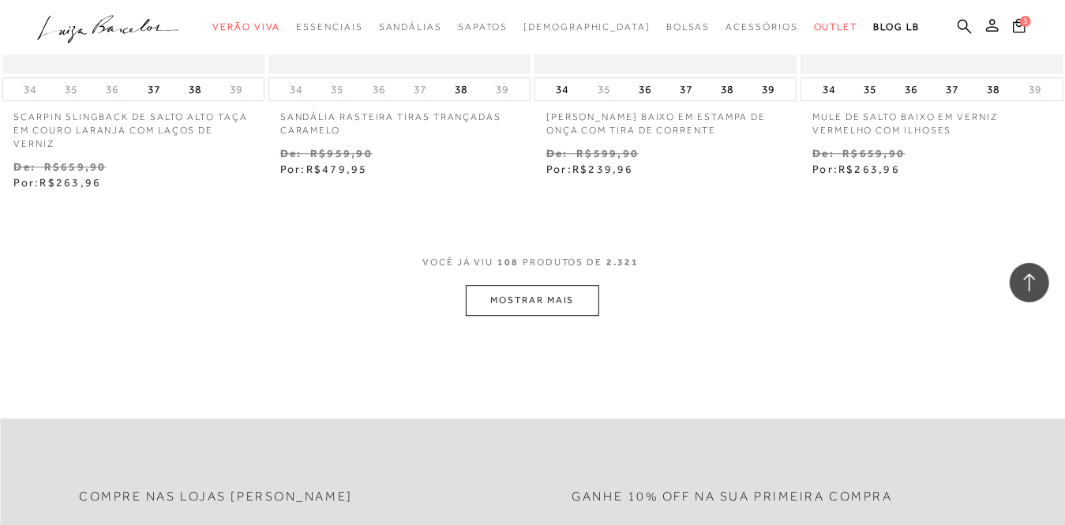
scroll to position [14054, 0]
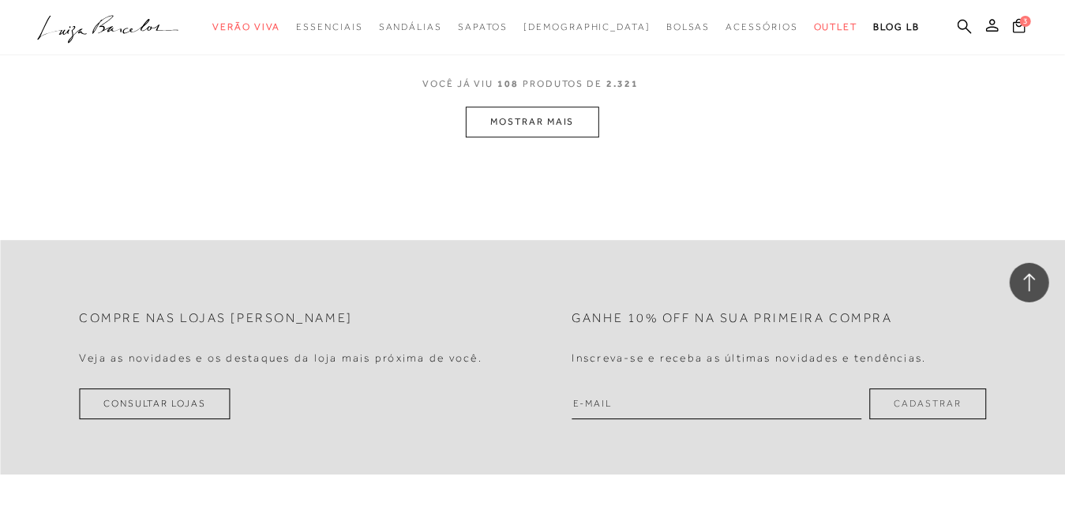
click at [539, 107] on button "MOSTRAR MAIS" at bounding box center [532, 122] width 133 height 31
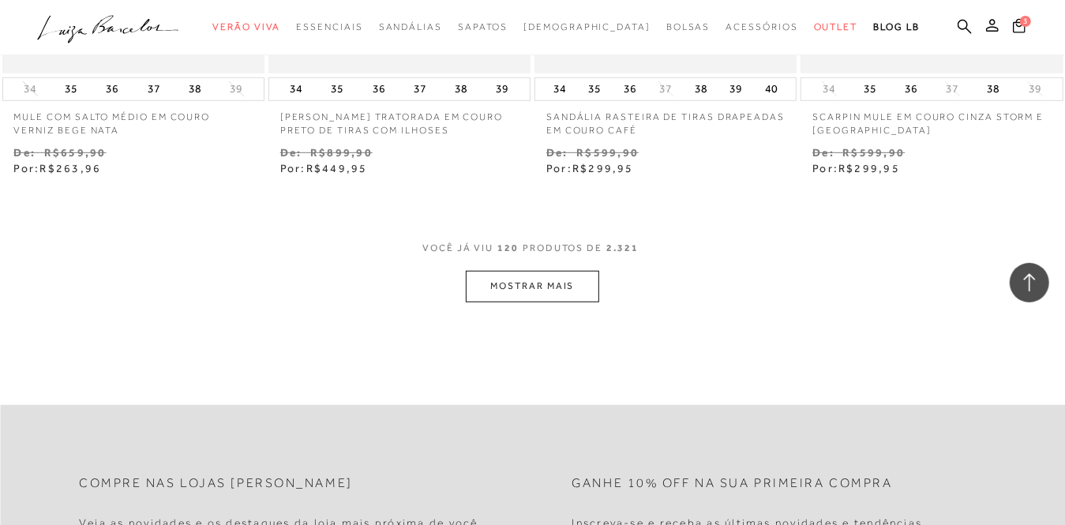
scroll to position [15606, 0]
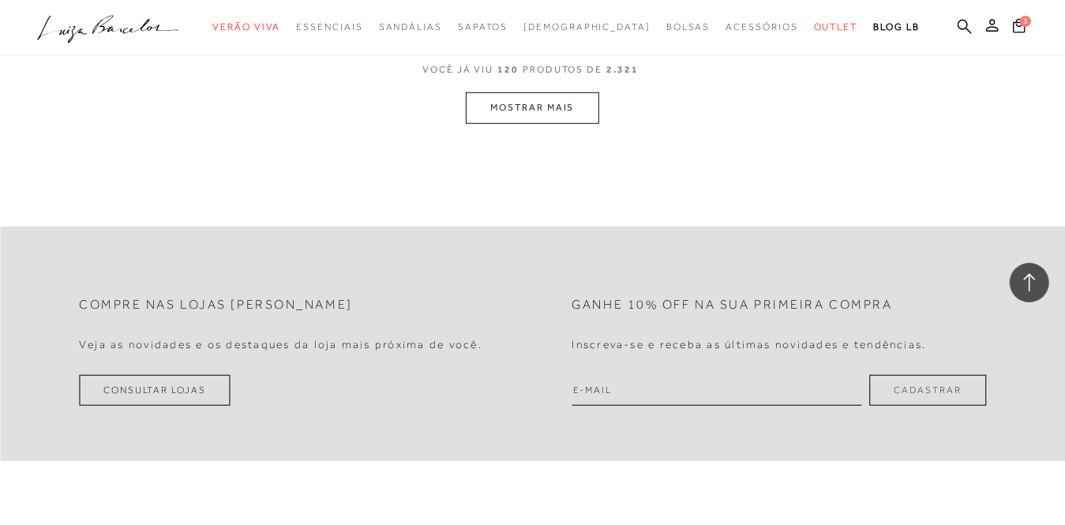
click at [539, 98] on button "MOSTRAR MAIS" at bounding box center [532, 107] width 133 height 31
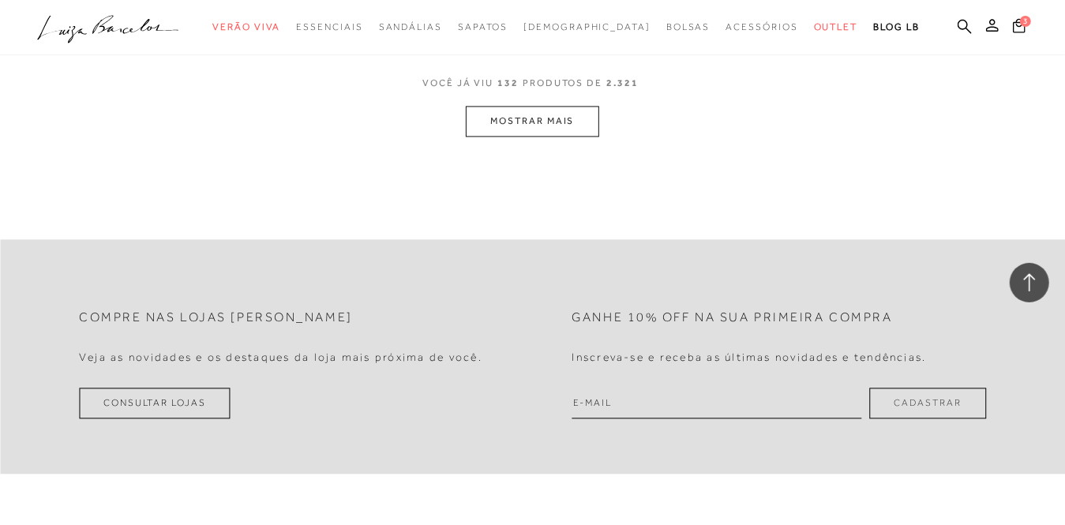
scroll to position [17145, 0]
click at [548, 106] on button "MOSTRAR MAIS" at bounding box center [532, 121] width 133 height 31
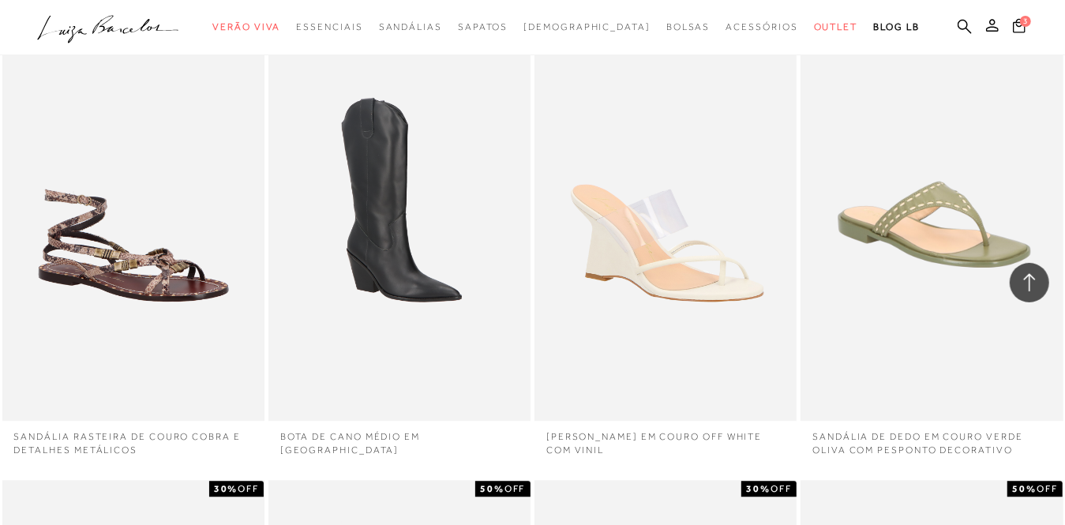
scroll to position [18505, 0]
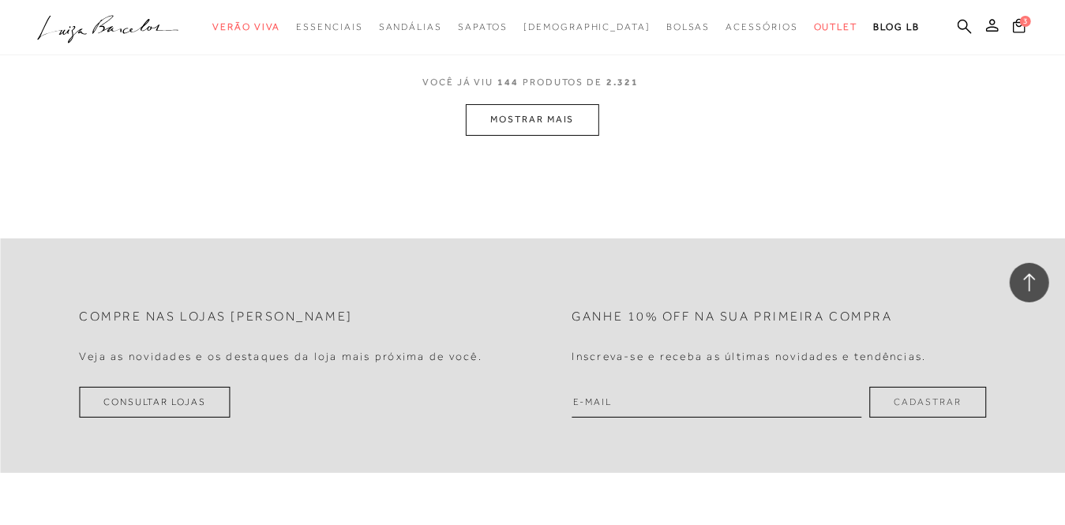
click at [542, 104] on button "MOSTRAR MAIS" at bounding box center [532, 119] width 133 height 31
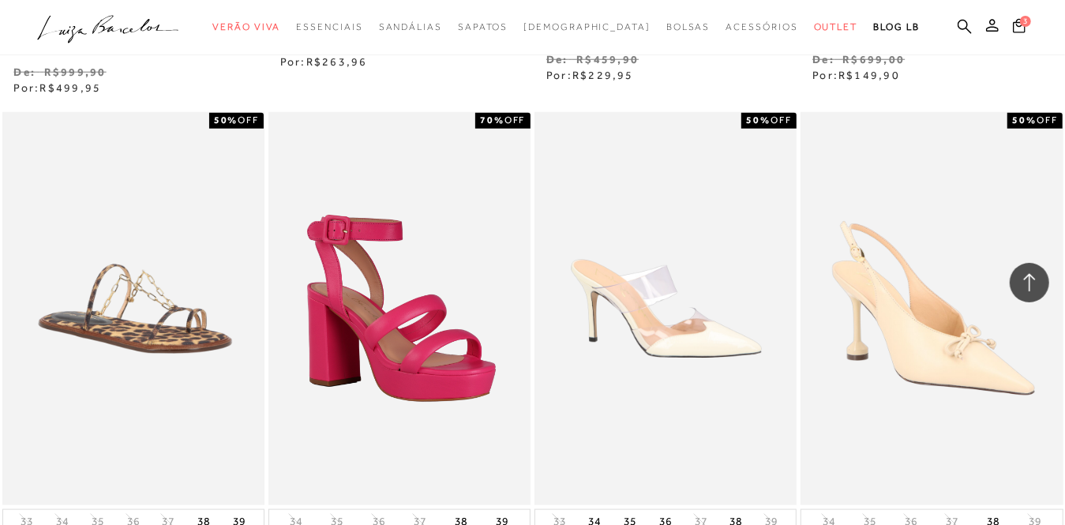
scroll to position [19875, 0]
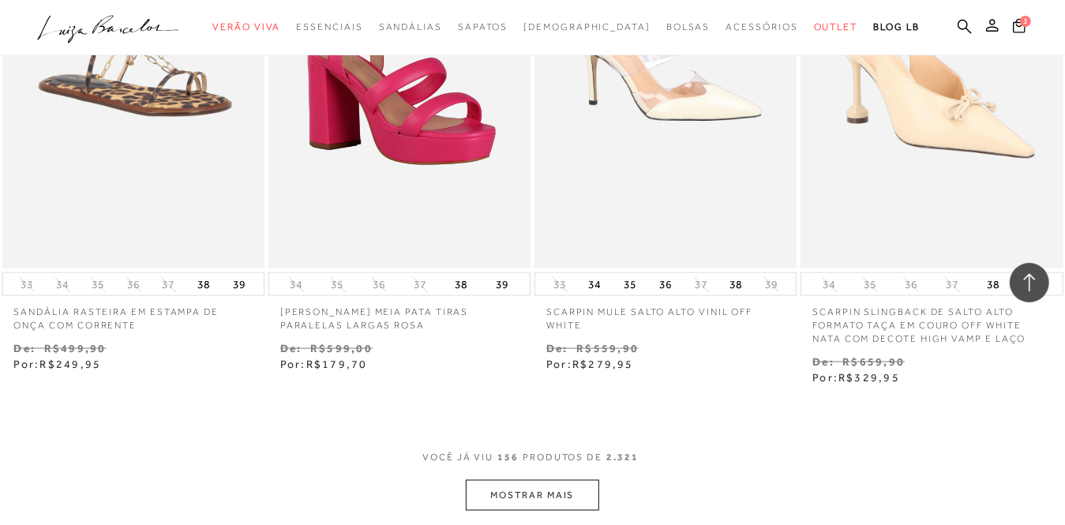
click at [573, 480] on button "MOSTRAR MAIS" at bounding box center [532, 495] width 133 height 31
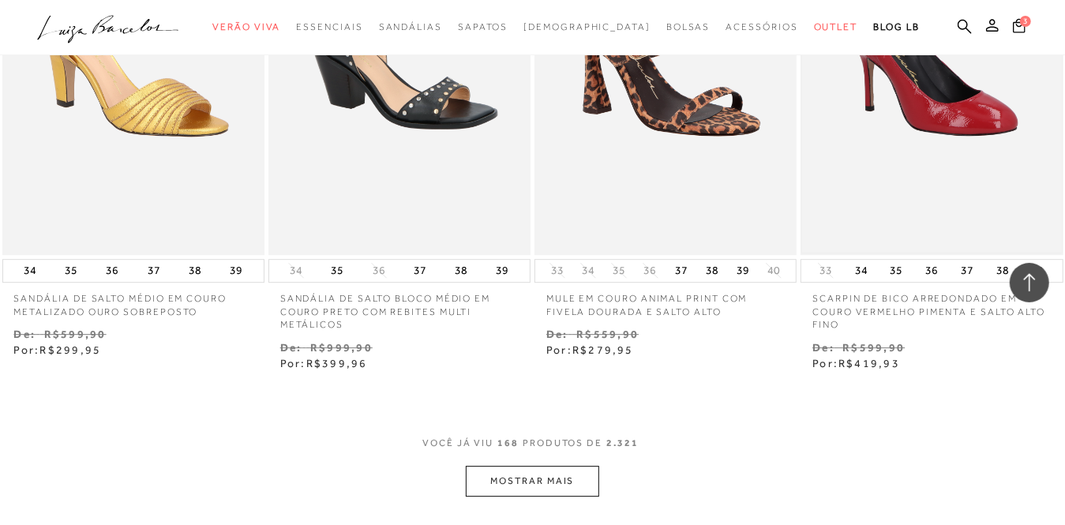
scroll to position [21691, 0]
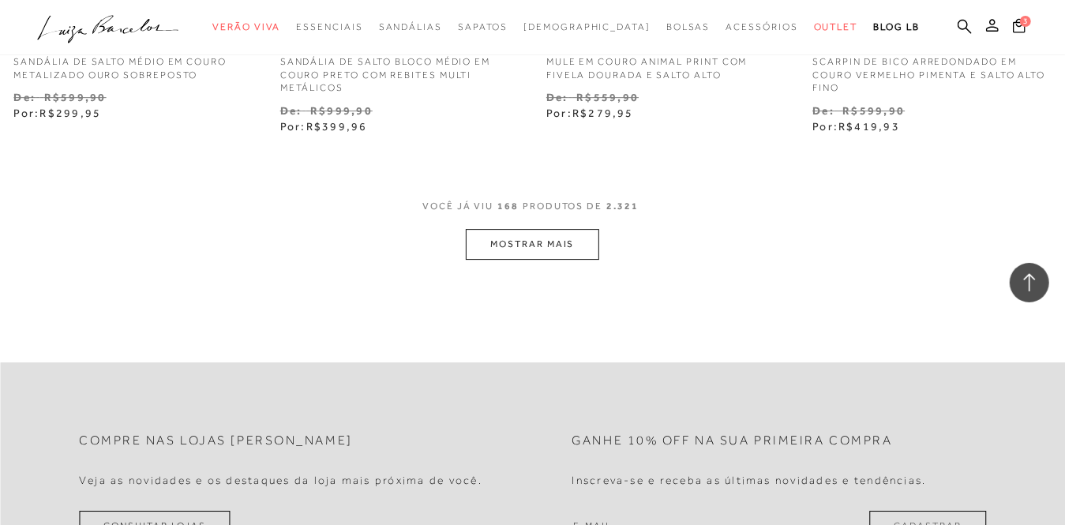
click at [527, 231] on button "MOSTRAR MAIS" at bounding box center [532, 244] width 133 height 31
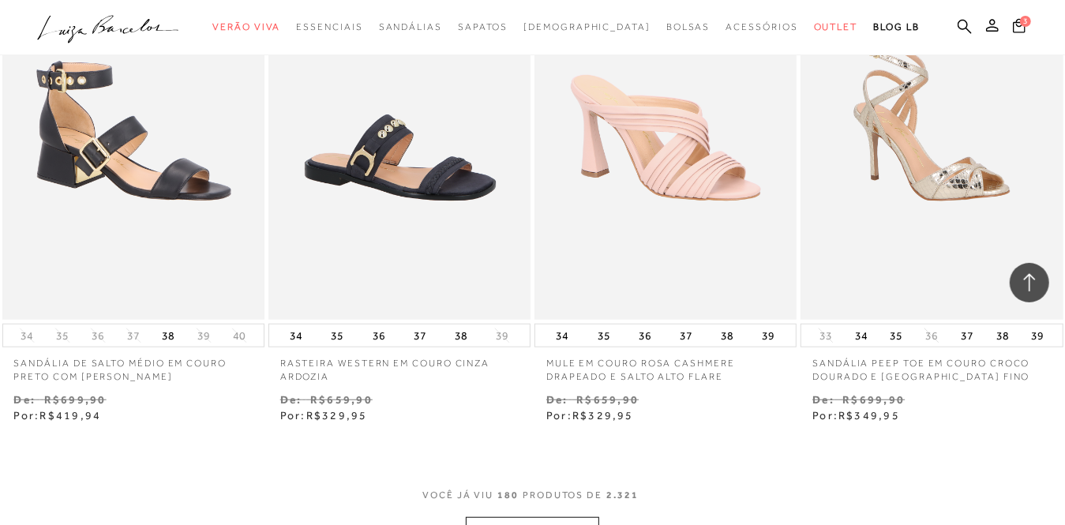
scroll to position [23191, 0]
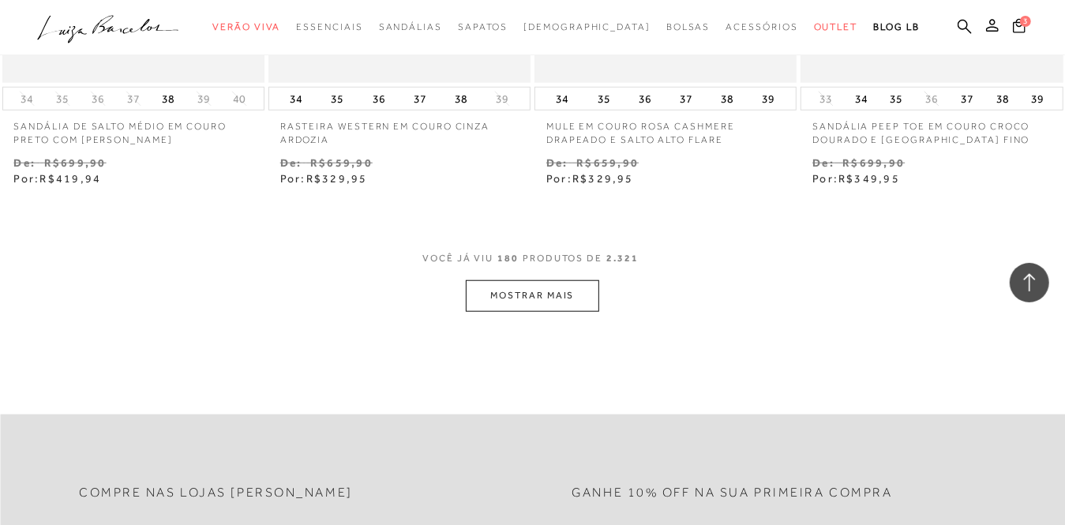
click at [511, 282] on button "MOSTRAR MAIS" at bounding box center [532, 295] width 133 height 31
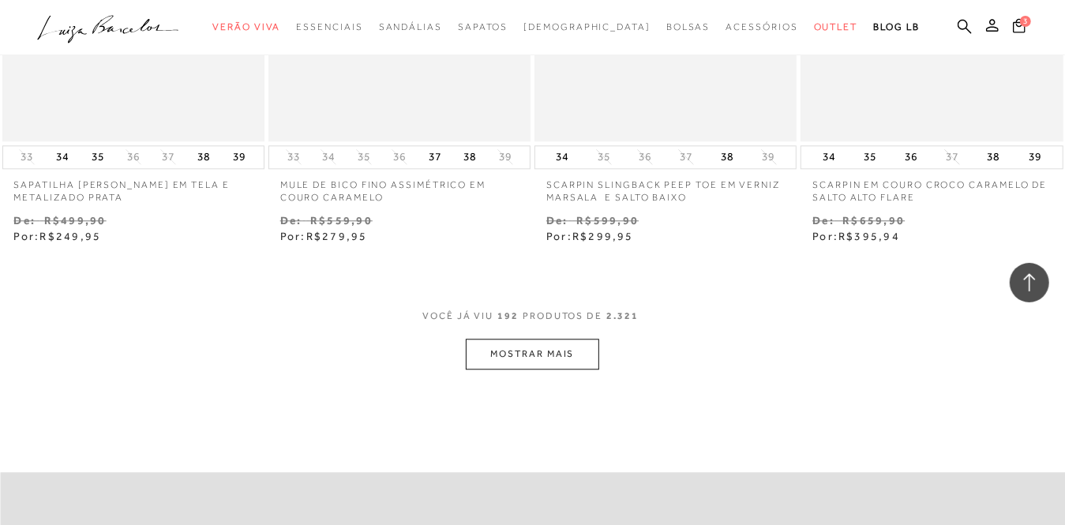
scroll to position [24908, 0]
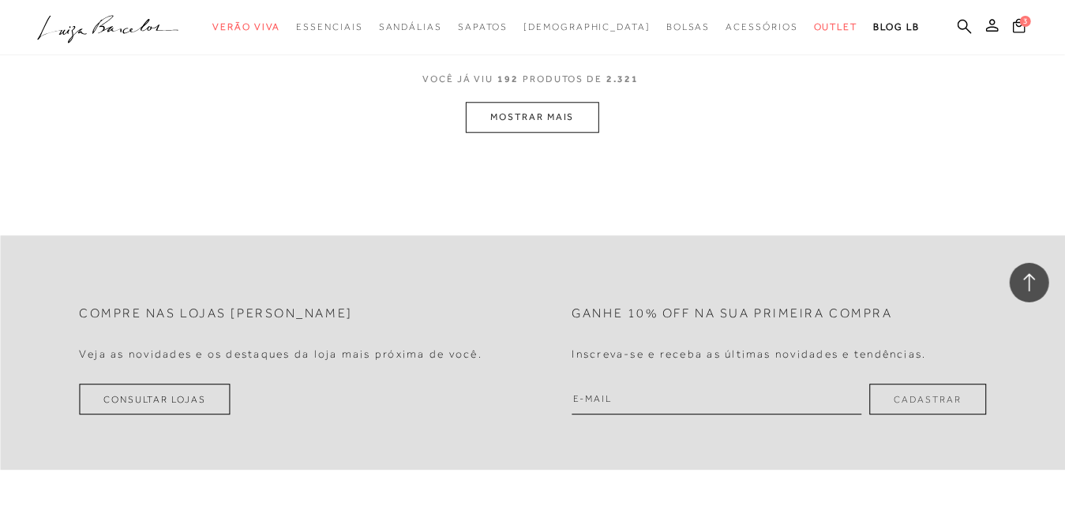
click at [549, 110] on button "MOSTRAR MAIS" at bounding box center [532, 117] width 133 height 31
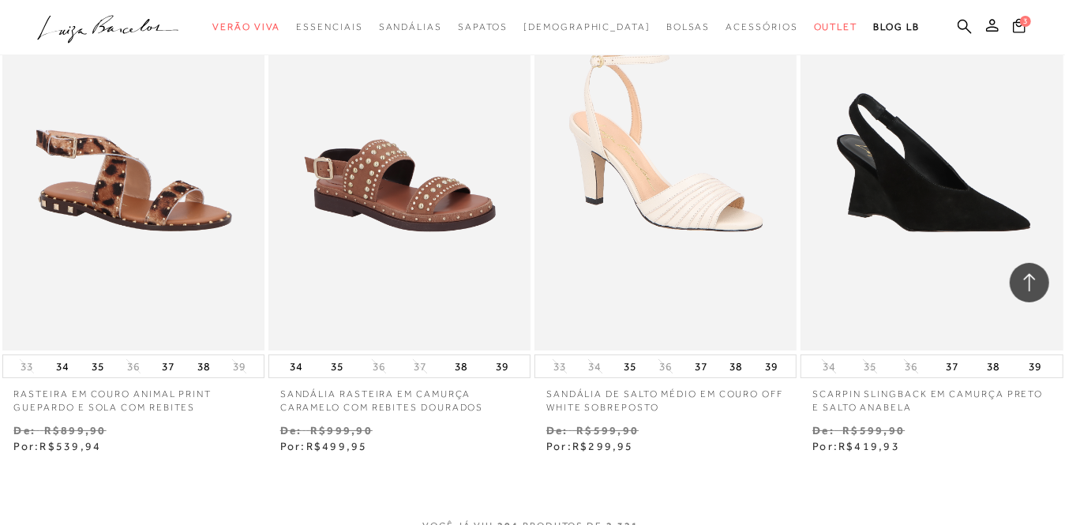
scroll to position [26250, 0]
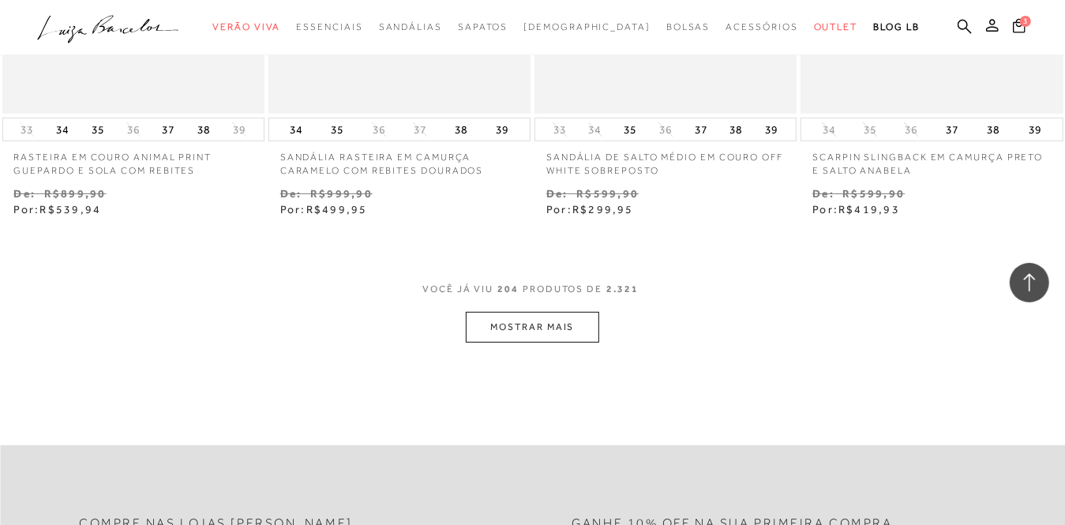
click at [517, 317] on button "MOSTRAR MAIS" at bounding box center [532, 327] width 133 height 31
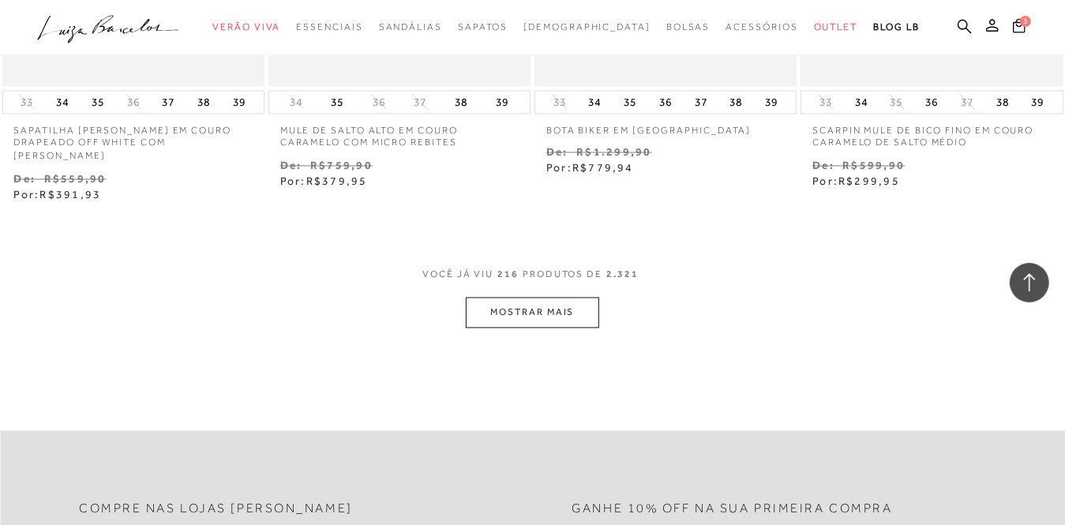
scroll to position [27672, 0]
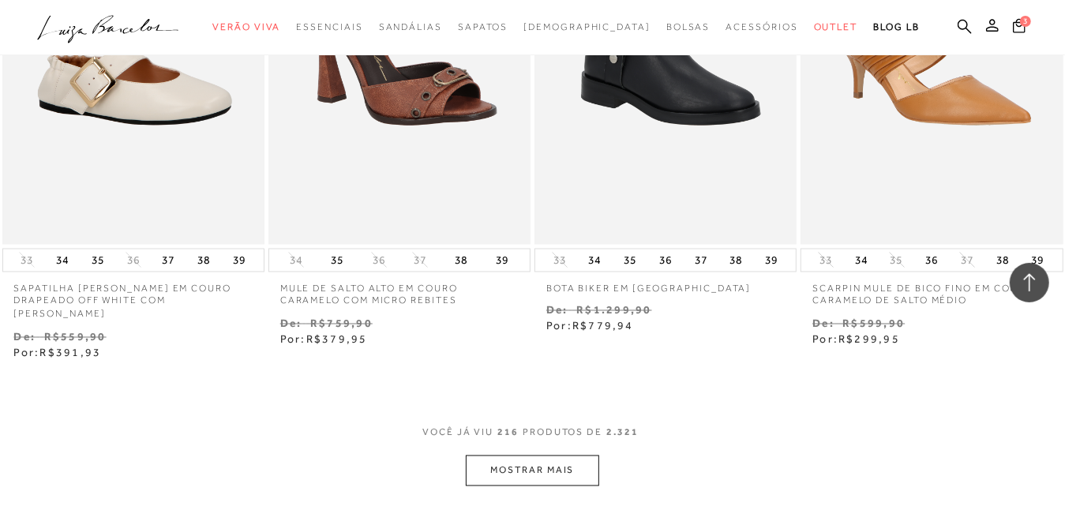
click at [544, 456] on button "MOSTRAR MAIS" at bounding box center [532, 471] width 133 height 31
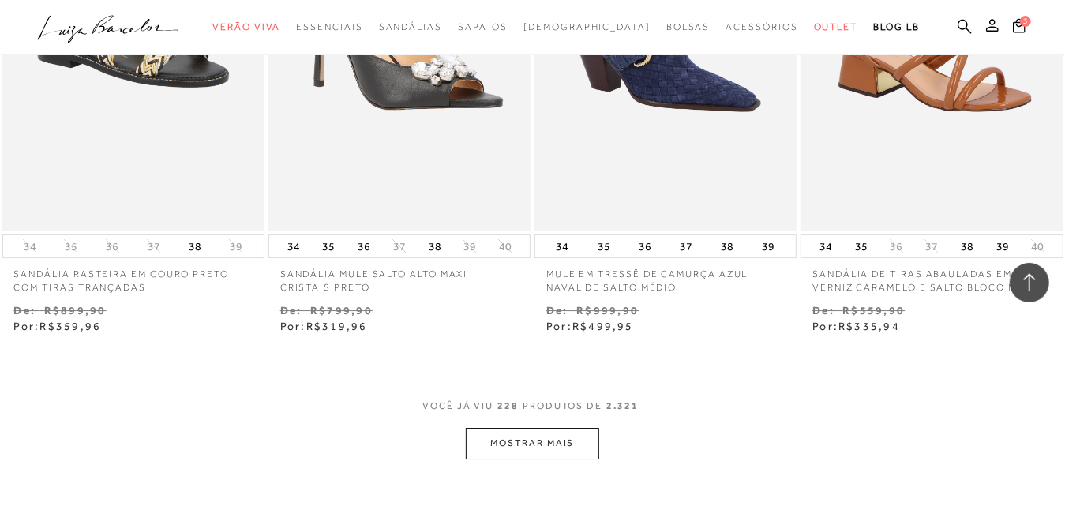
scroll to position [29409, 0]
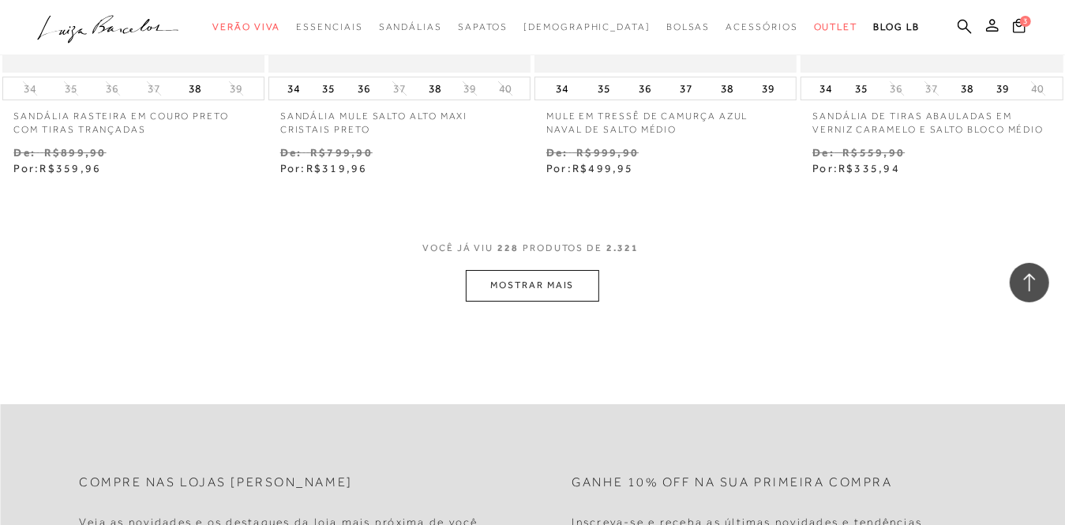
click at [569, 270] on button "MOSTRAR MAIS" at bounding box center [532, 285] width 133 height 31
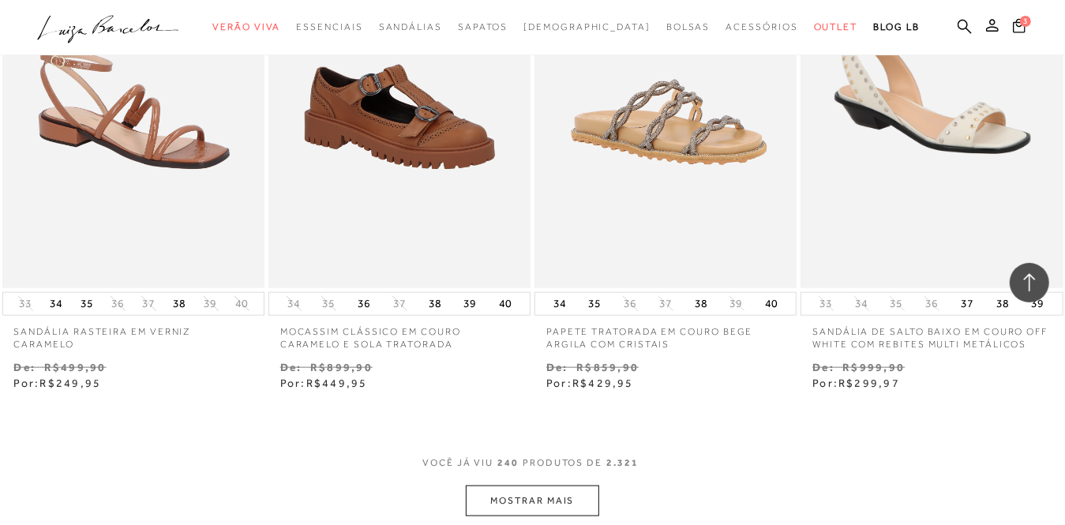
scroll to position [30890, 0]
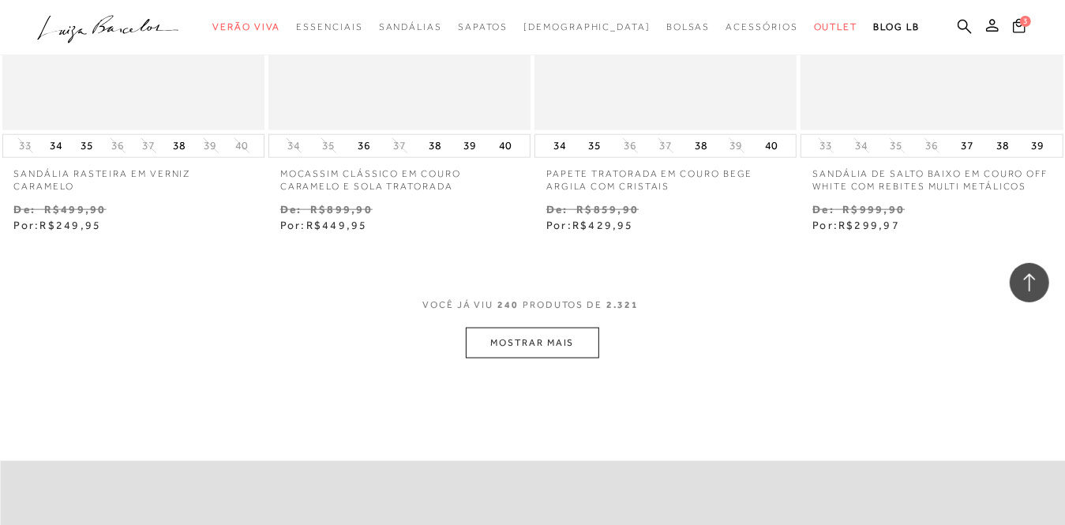
click at [506, 328] on button "MOSTRAR MAIS" at bounding box center [532, 343] width 133 height 31
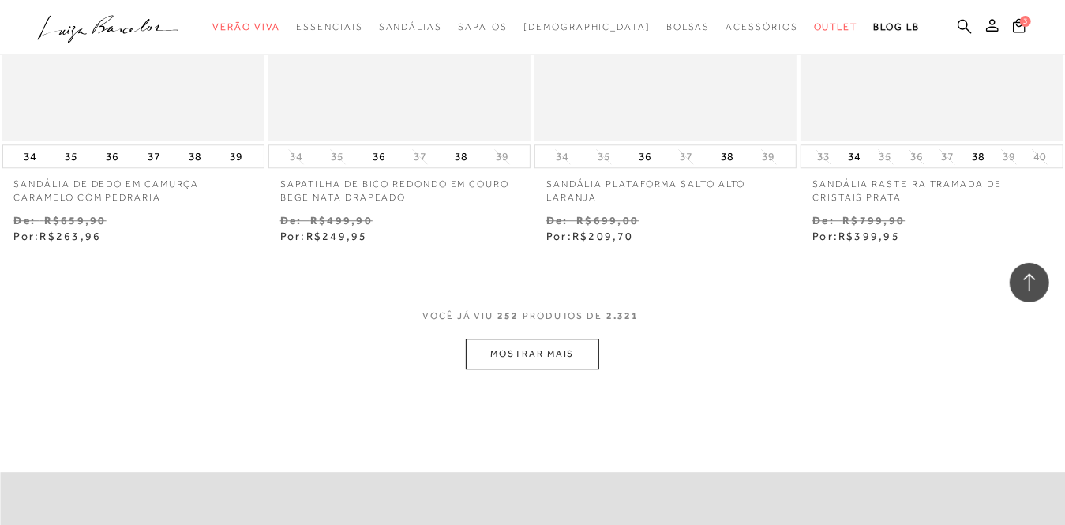
scroll to position [32575, 0]
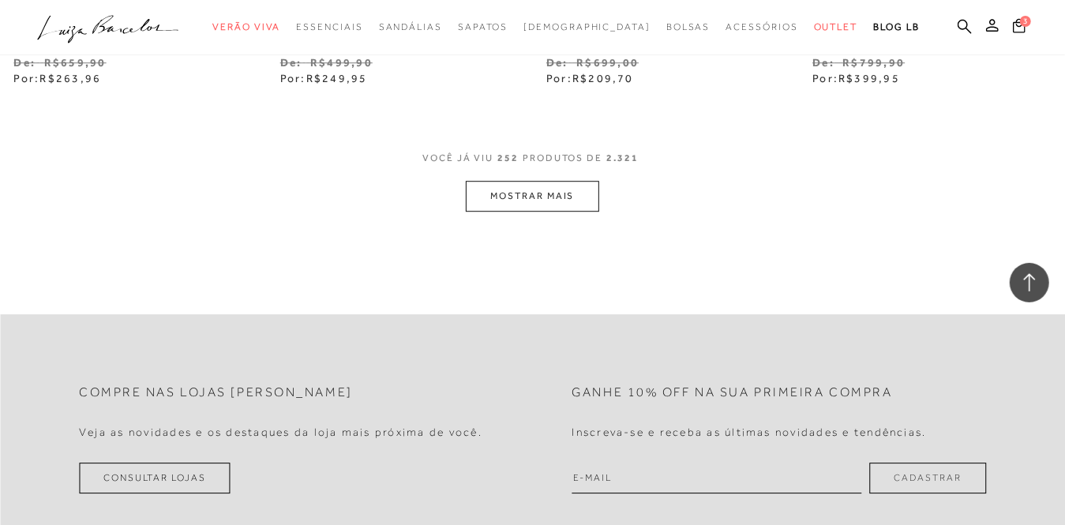
click at [560, 181] on button "MOSTRAR MAIS" at bounding box center [532, 196] width 133 height 31
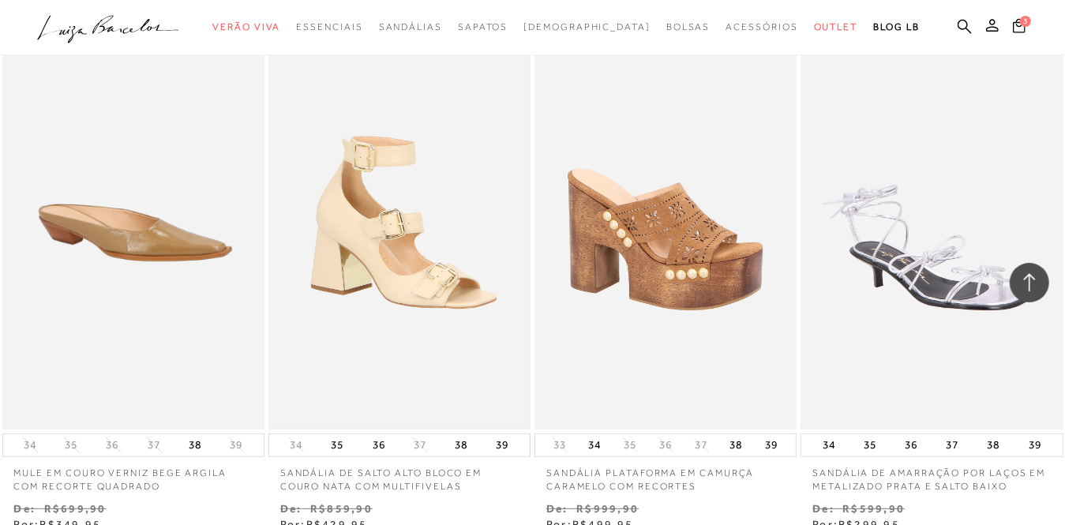
scroll to position [33918, 0]
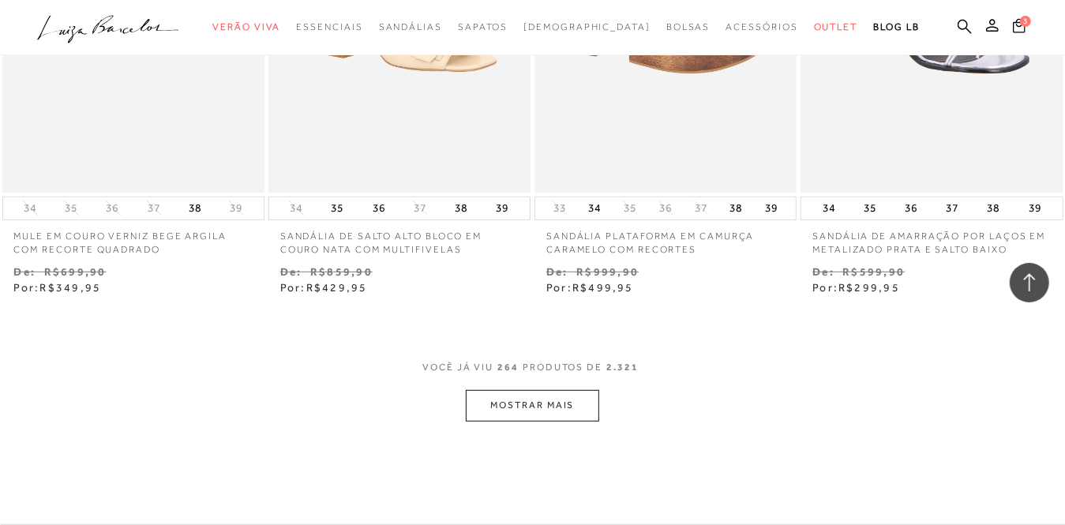
click at [546, 390] on button "MOSTRAR MAIS" at bounding box center [532, 405] width 133 height 31
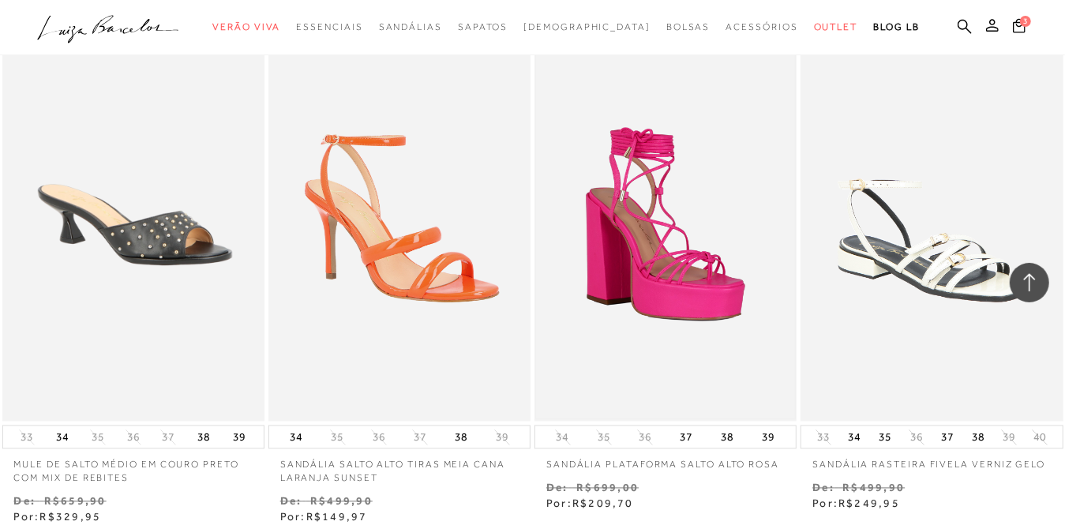
scroll to position [35556, 0]
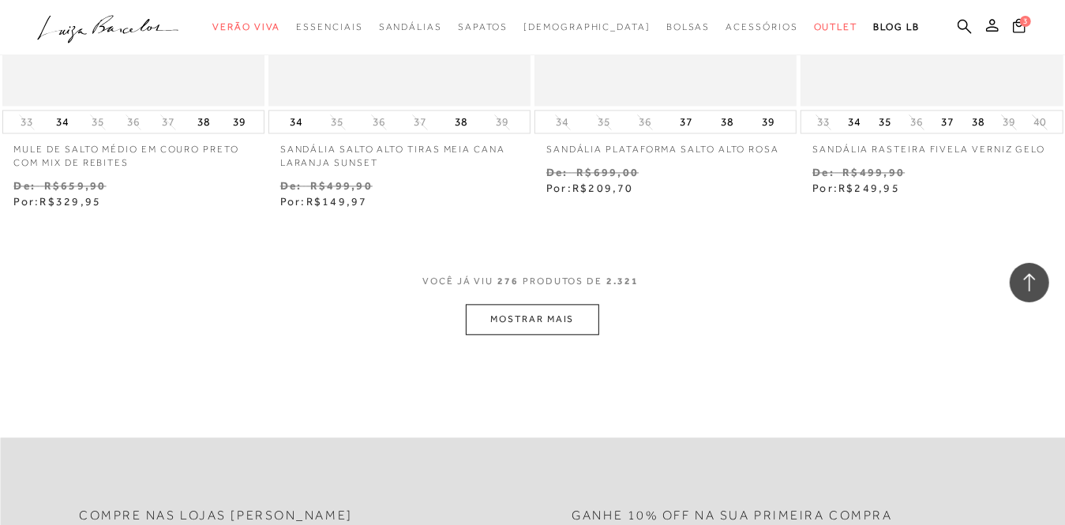
click at [561, 304] on button "MOSTRAR MAIS" at bounding box center [532, 319] width 133 height 31
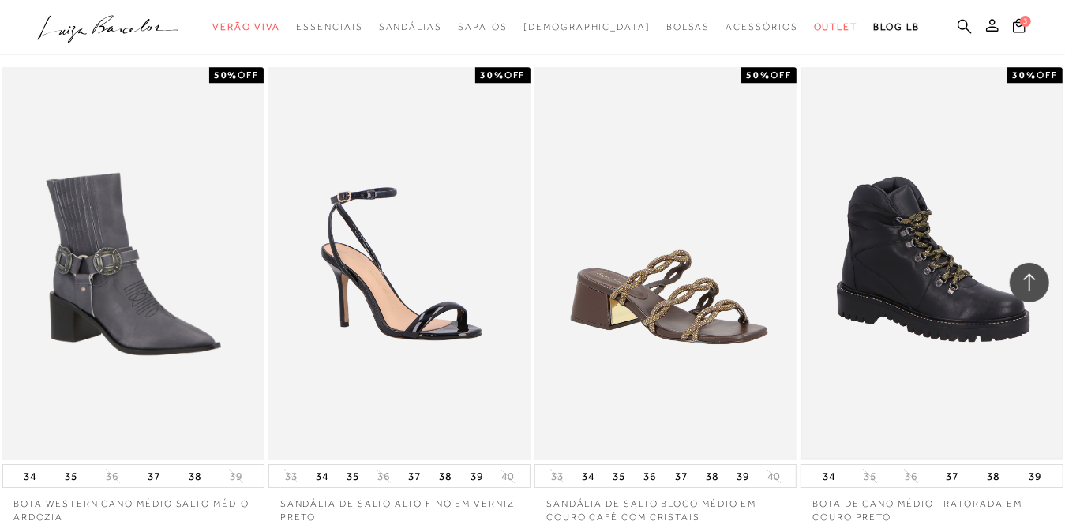
scroll to position [36977, 0]
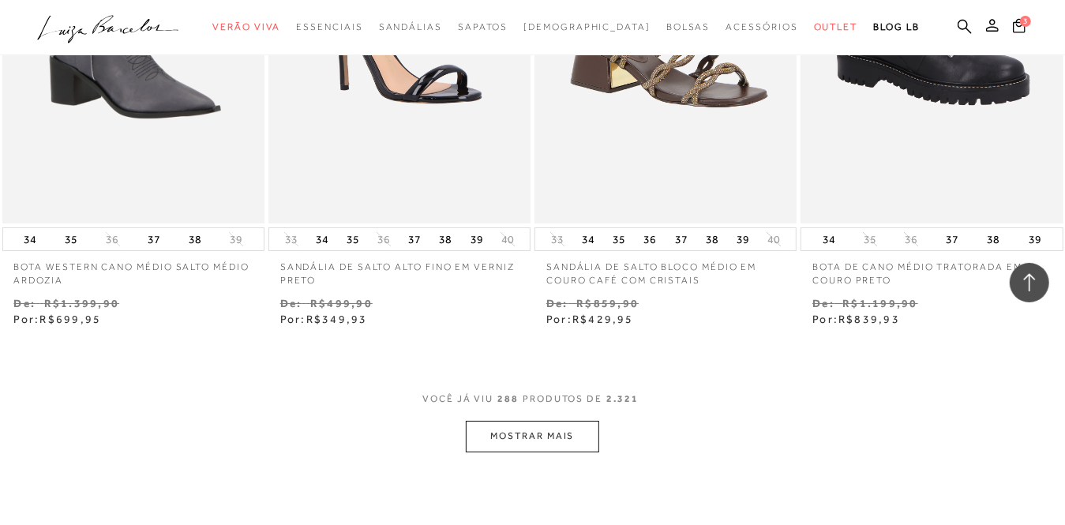
click at [540, 421] on button "MOSTRAR MAIS" at bounding box center [532, 436] width 133 height 31
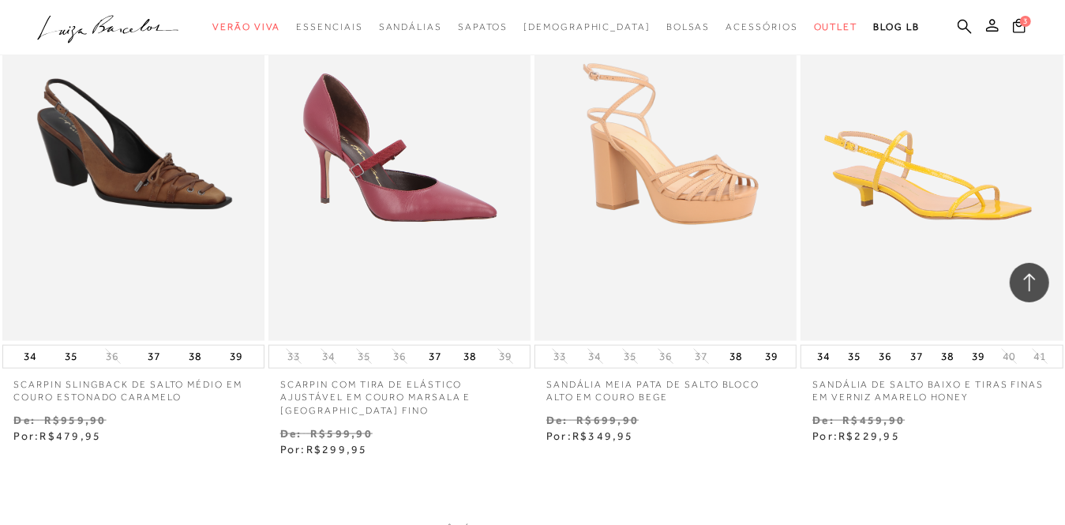
scroll to position [38556, 0]
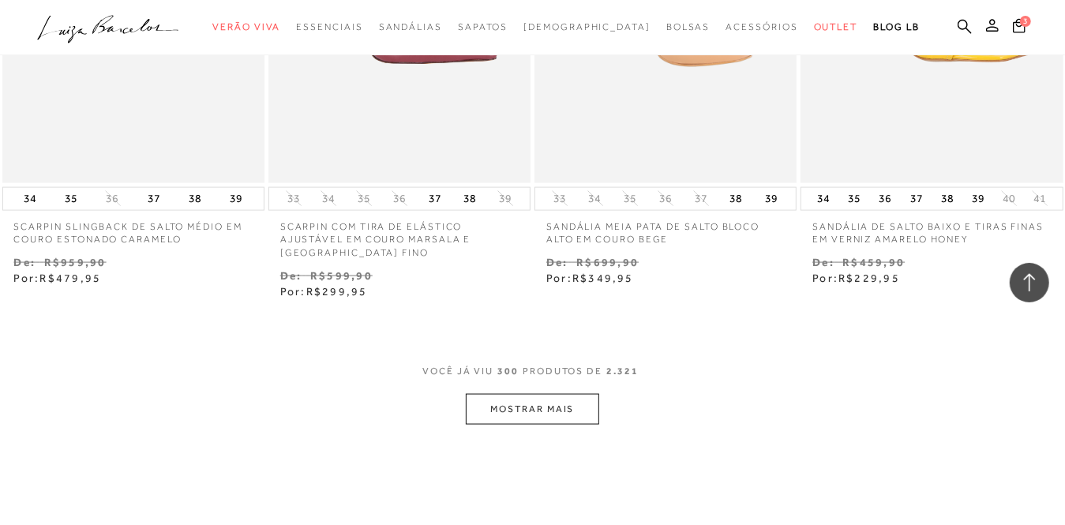
click at [534, 394] on button "MOSTRAR MAIS" at bounding box center [532, 409] width 133 height 31
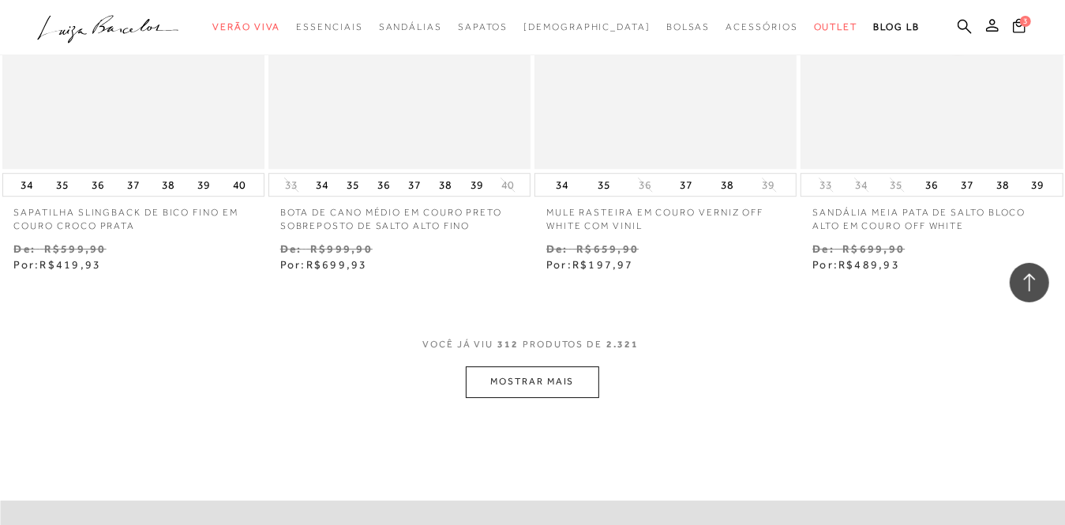
scroll to position [40293, 0]
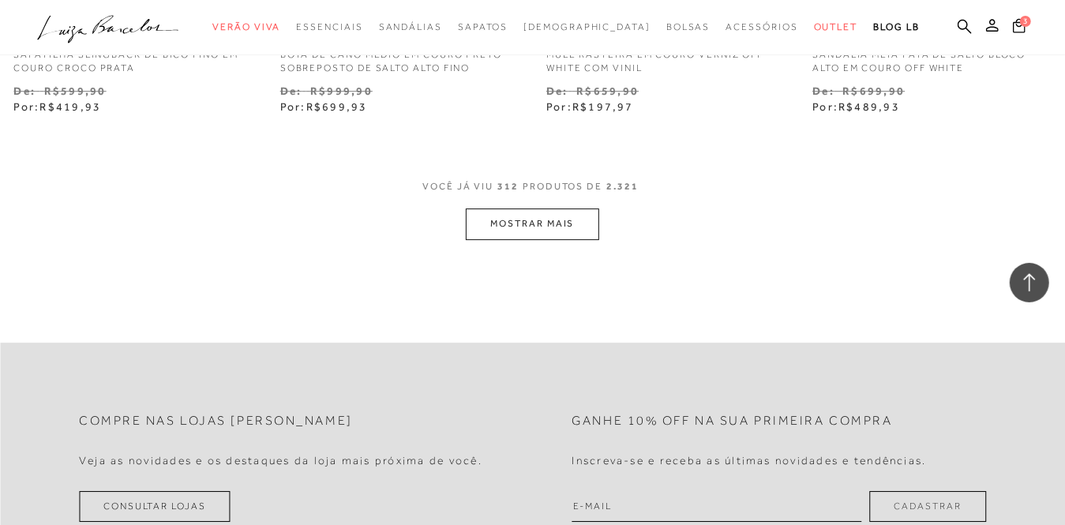
click at [521, 208] on button "MOSTRAR MAIS" at bounding box center [532, 223] width 133 height 31
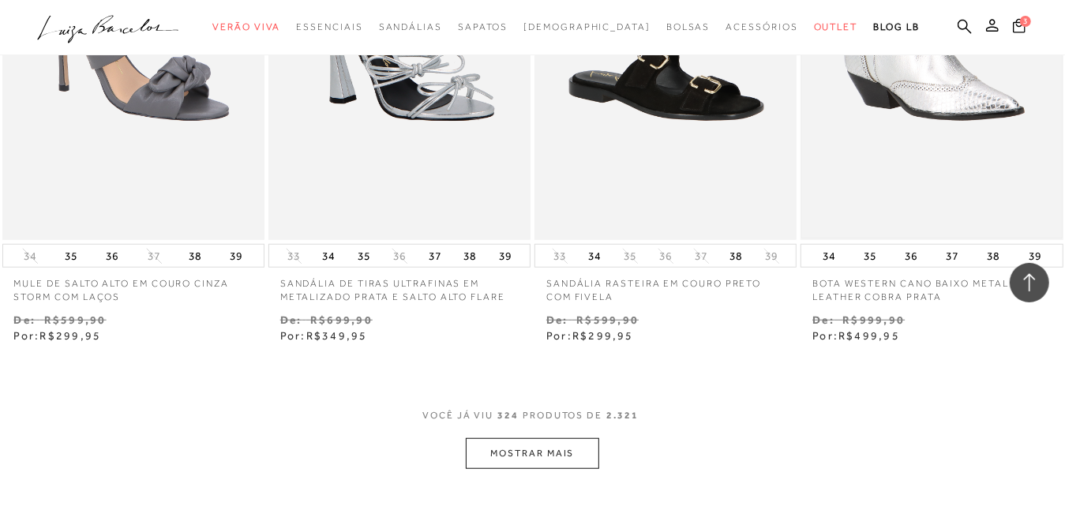
scroll to position [41774, 0]
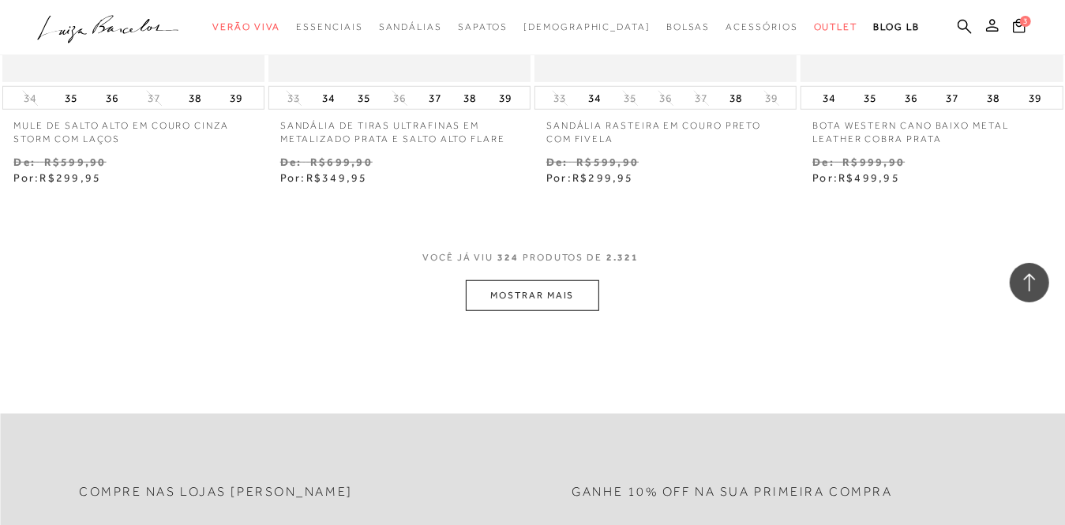
click at [538, 280] on button "MOSTRAR MAIS" at bounding box center [532, 295] width 133 height 31
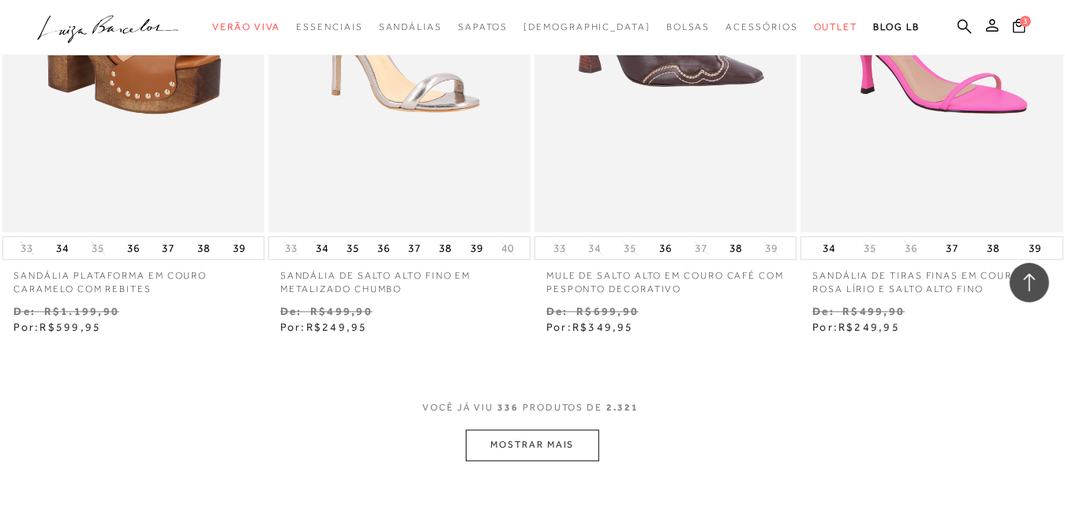
scroll to position [43334, 0]
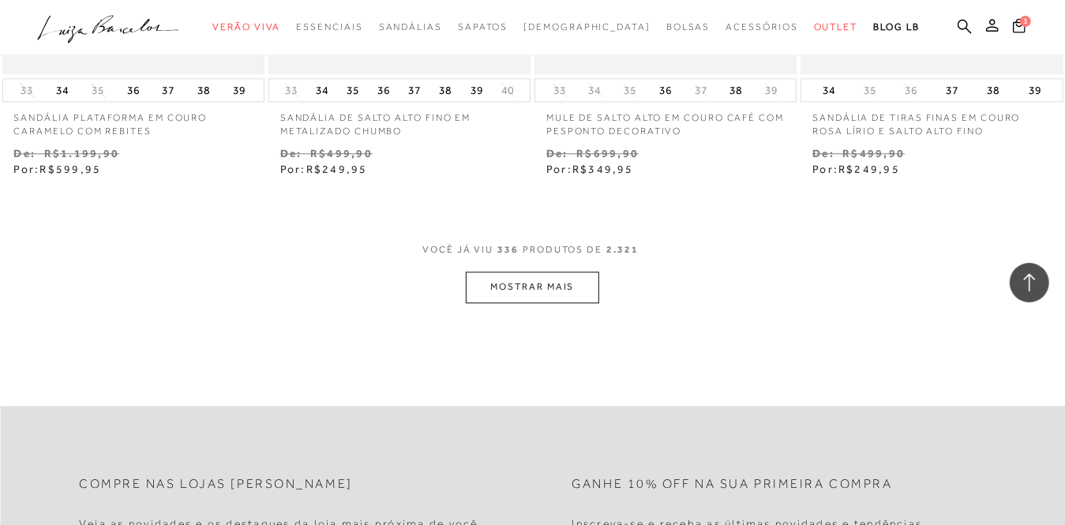
click at [546, 272] on button "MOSTRAR MAIS" at bounding box center [532, 287] width 133 height 31
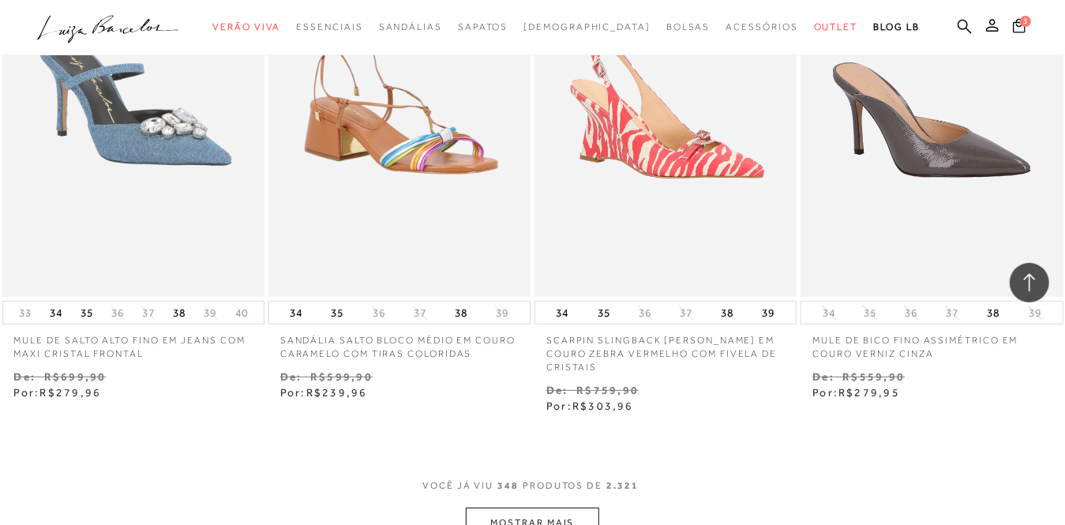
scroll to position [44834, 0]
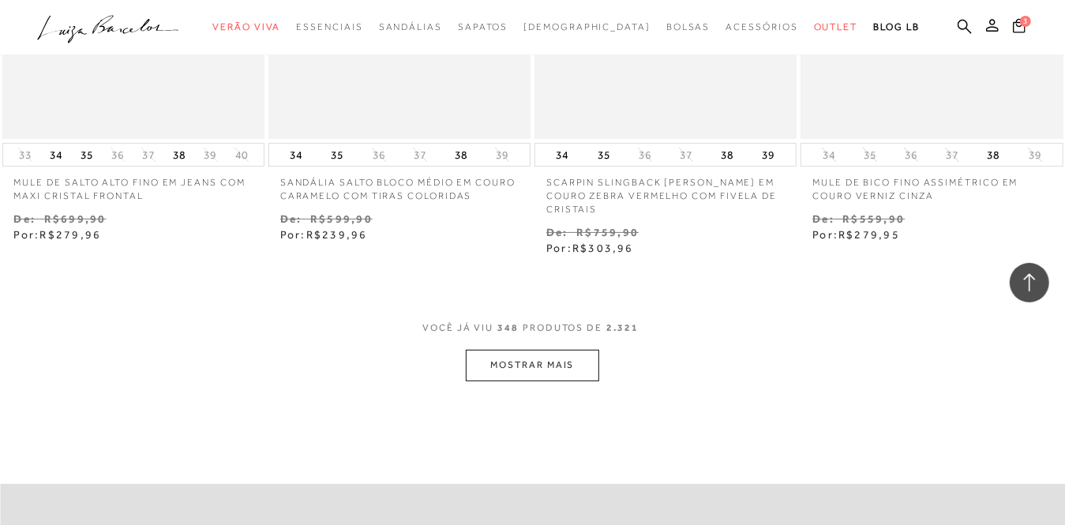
click at [583, 350] on button "MOSTRAR MAIS" at bounding box center [532, 365] width 133 height 31
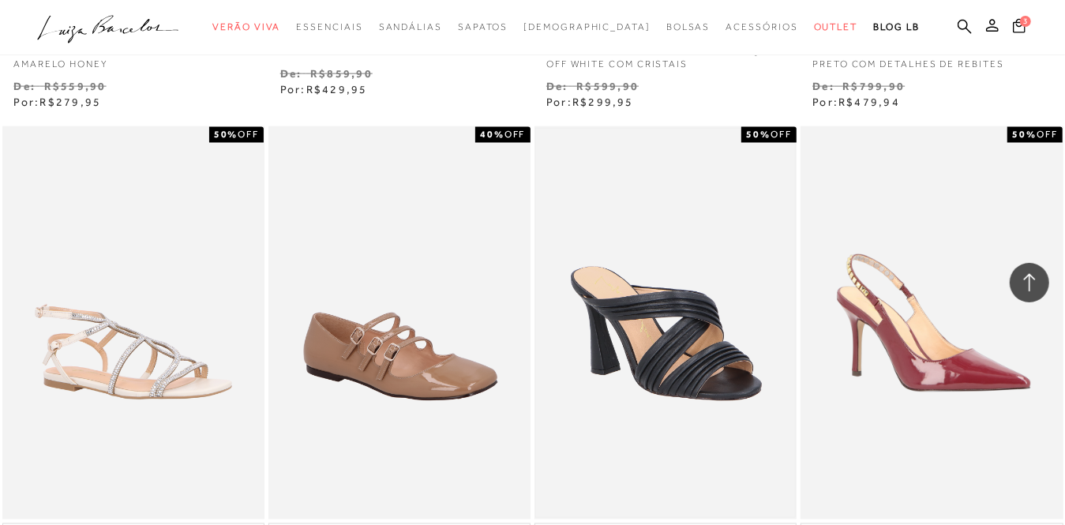
scroll to position [46255, 0]
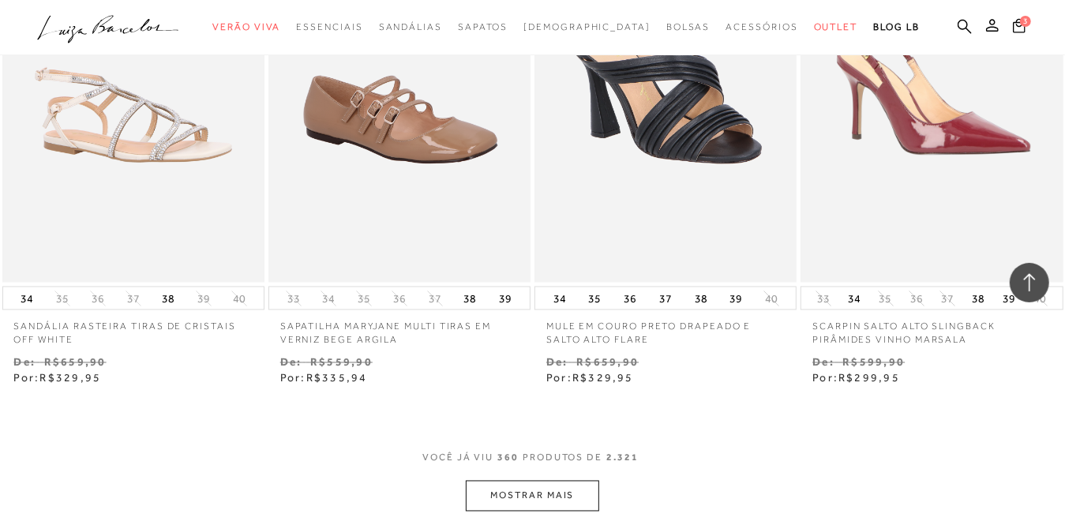
click at [555, 481] on button "MOSTRAR MAIS" at bounding box center [532, 496] width 133 height 31
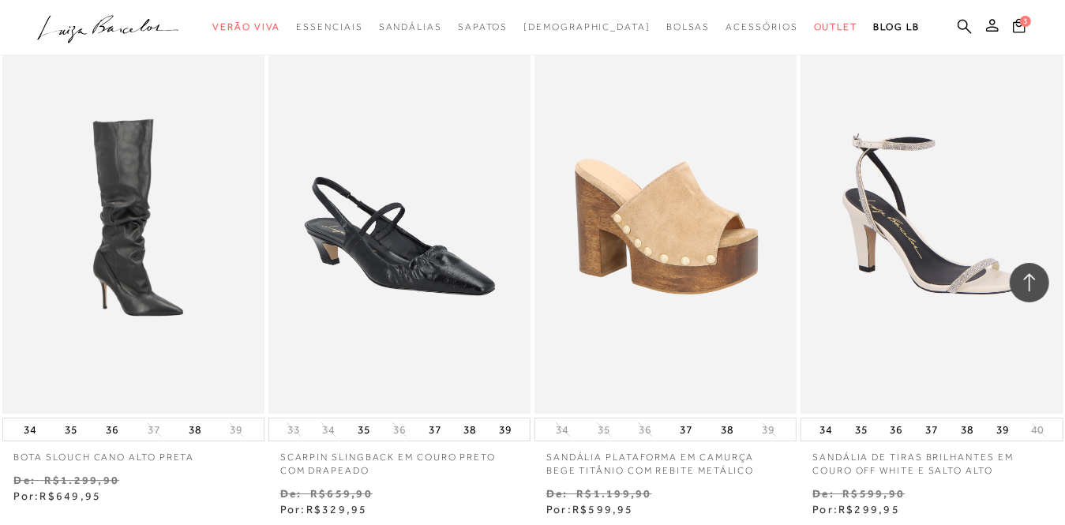
scroll to position [47913, 0]
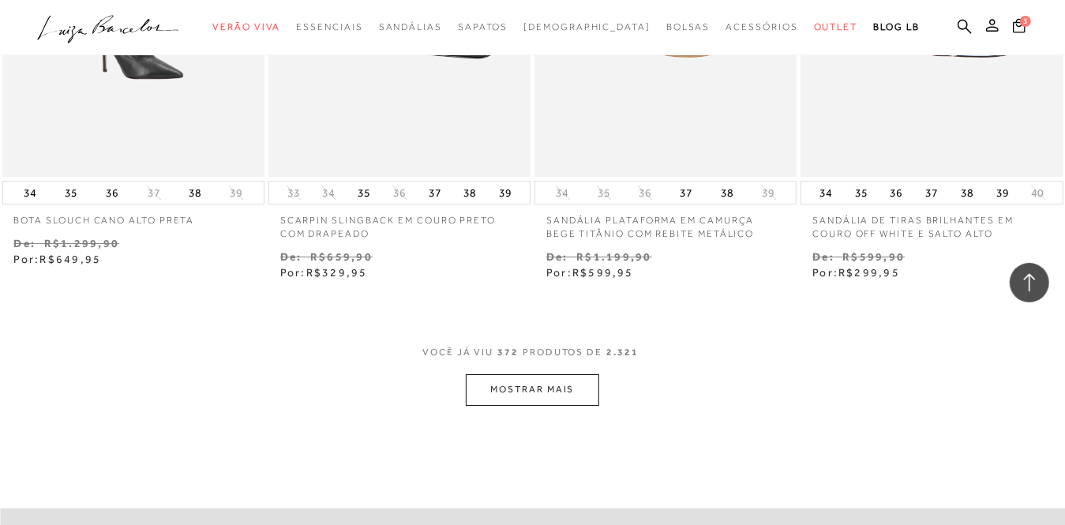
click at [514, 374] on button "MOSTRAR MAIS" at bounding box center [532, 389] width 133 height 31
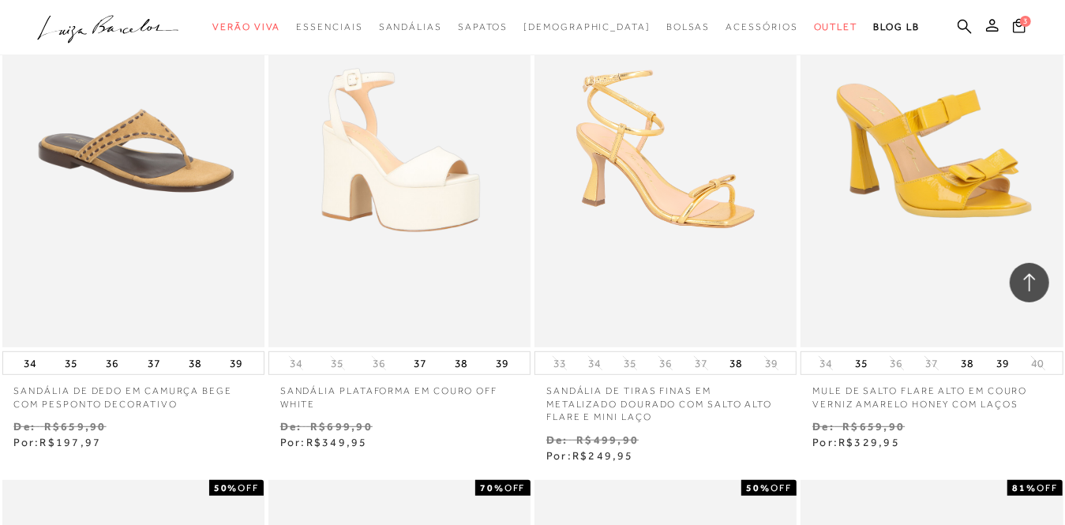
scroll to position [48703, 0]
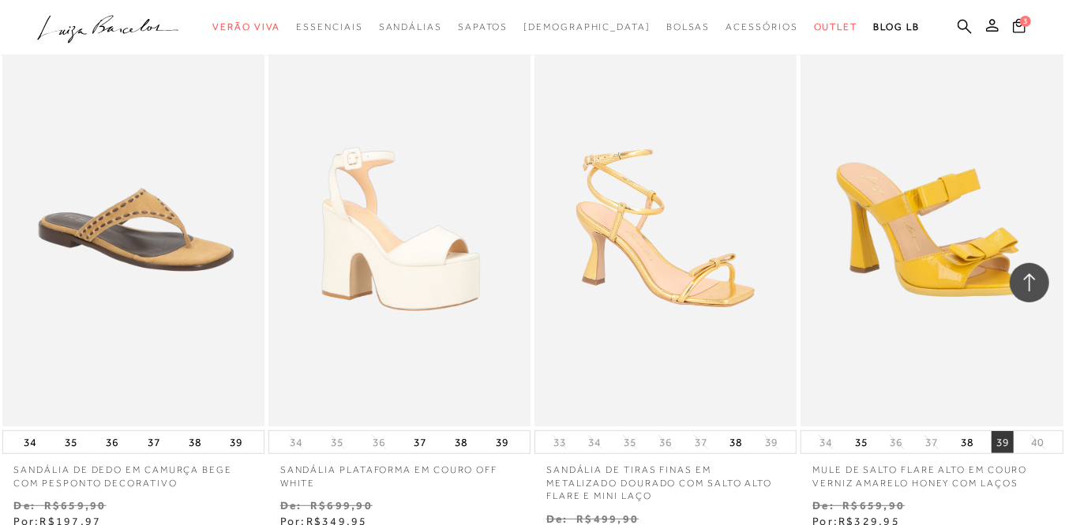
click at [1005, 431] on button "39" at bounding box center [1003, 442] width 22 height 22
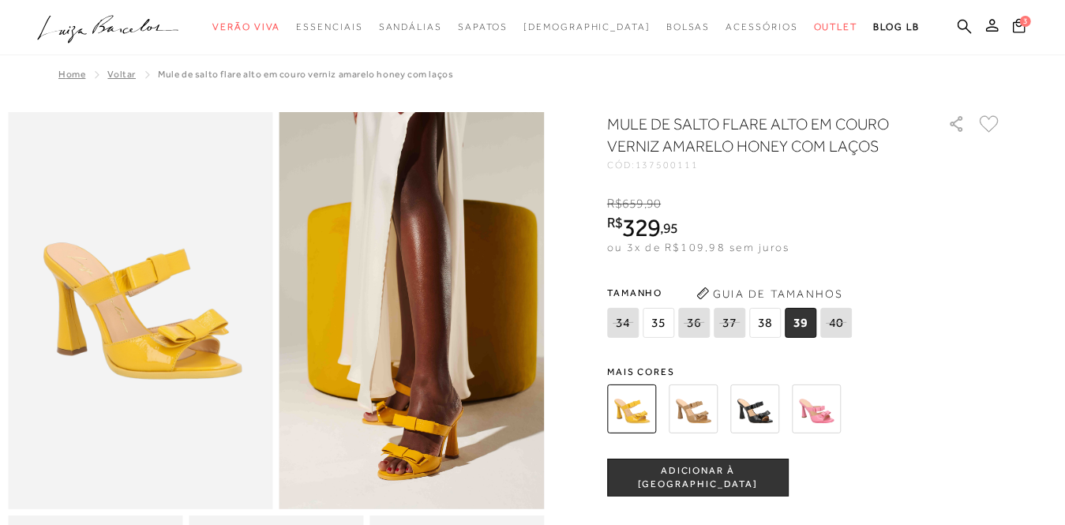
click at [756, 474] on span "ADICIONAR À [GEOGRAPHIC_DATA]" at bounding box center [698, 478] width 180 height 28
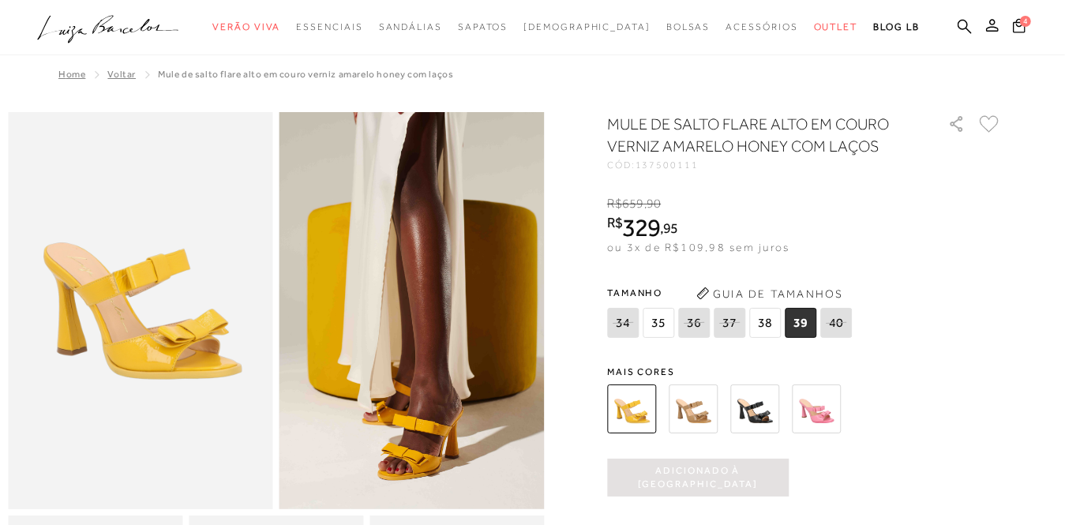
click at [697, 403] on img at bounding box center [693, 409] width 49 height 49
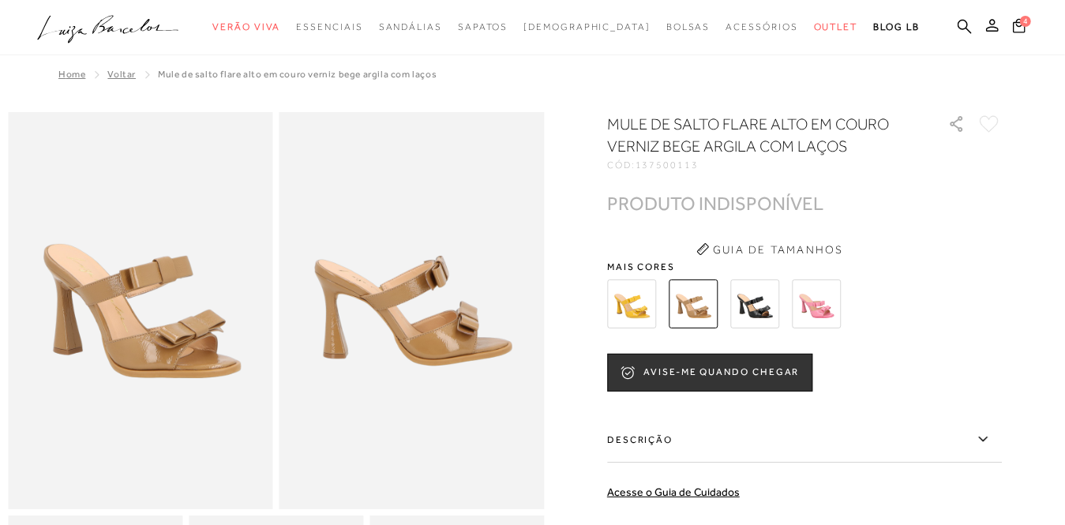
click at [767, 310] on img at bounding box center [754, 304] width 49 height 49
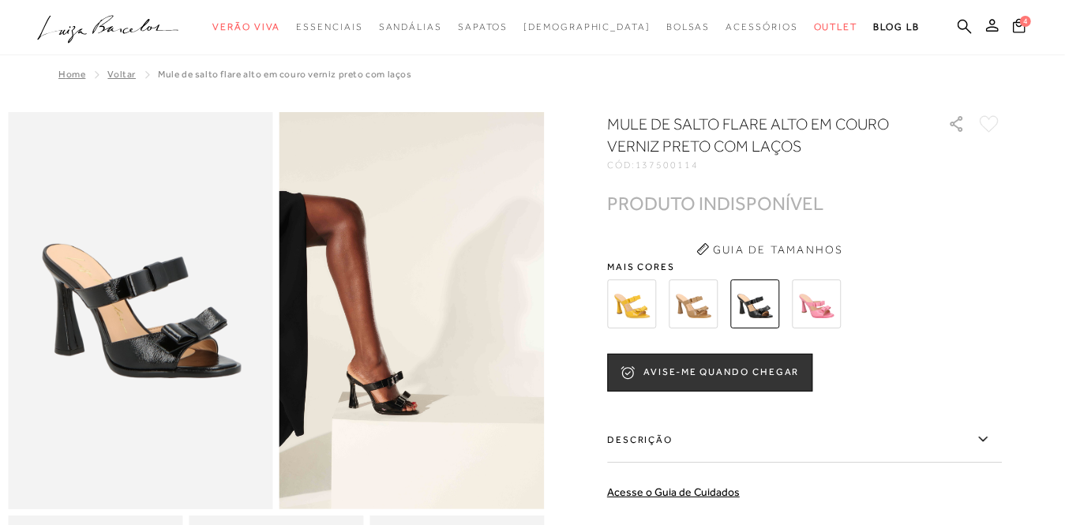
click at [829, 296] on img at bounding box center [816, 304] width 49 height 49
